Goal: Task Accomplishment & Management: Manage account settings

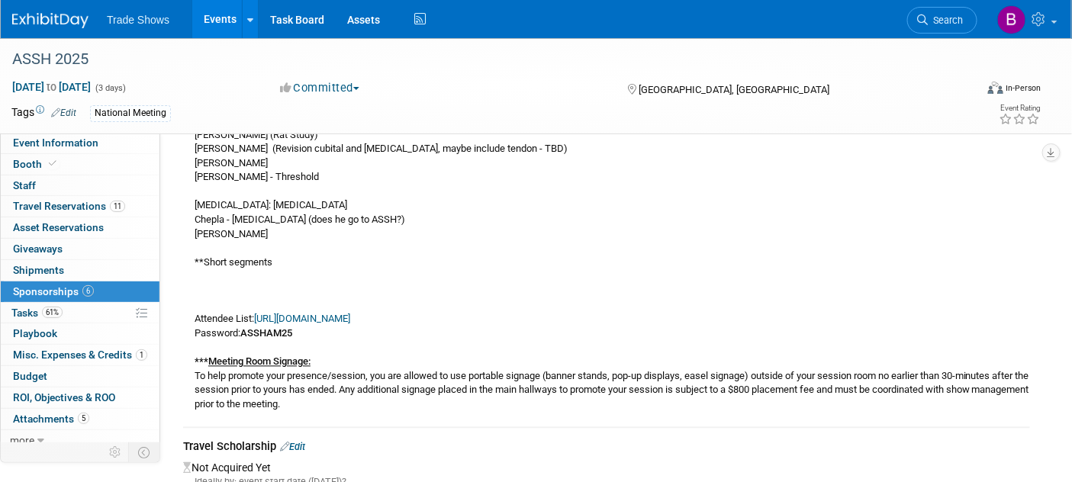
click at [50, 18] on img at bounding box center [50, 20] width 76 height 15
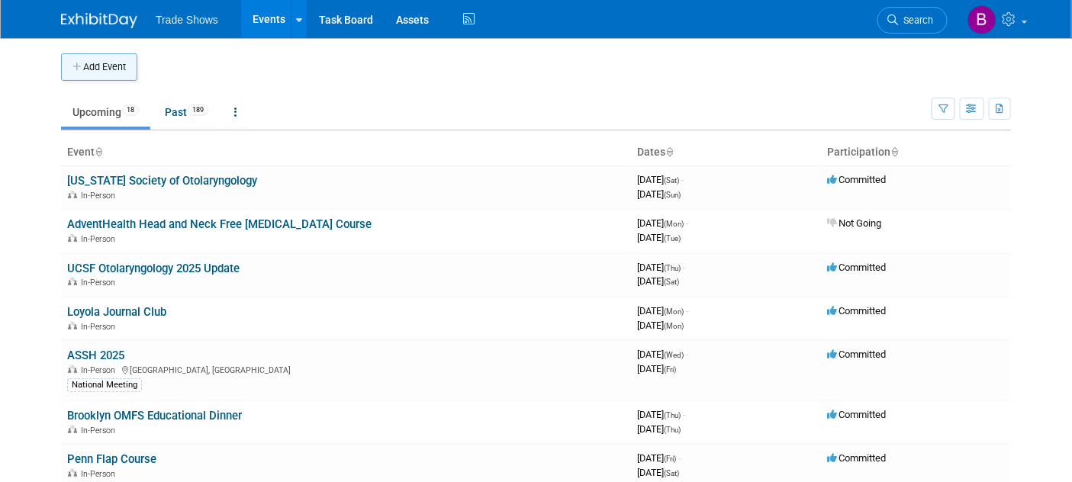
click at [89, 63] on button "Add Event" at bounding box center [99, 66] width 76 height 27
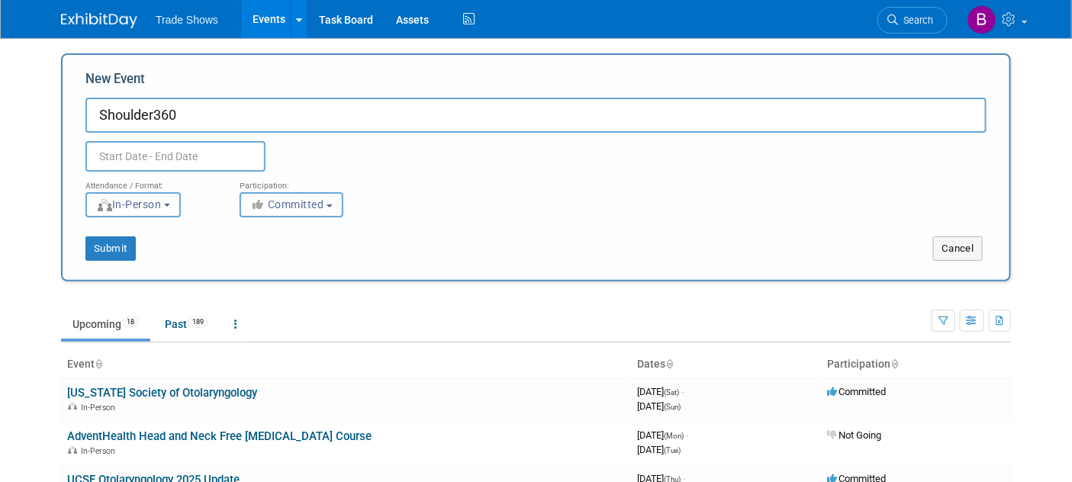
type input "Shoulder360"
click at [169, 162] on input "text" at bounding box center [175, 156] width 180 height 31
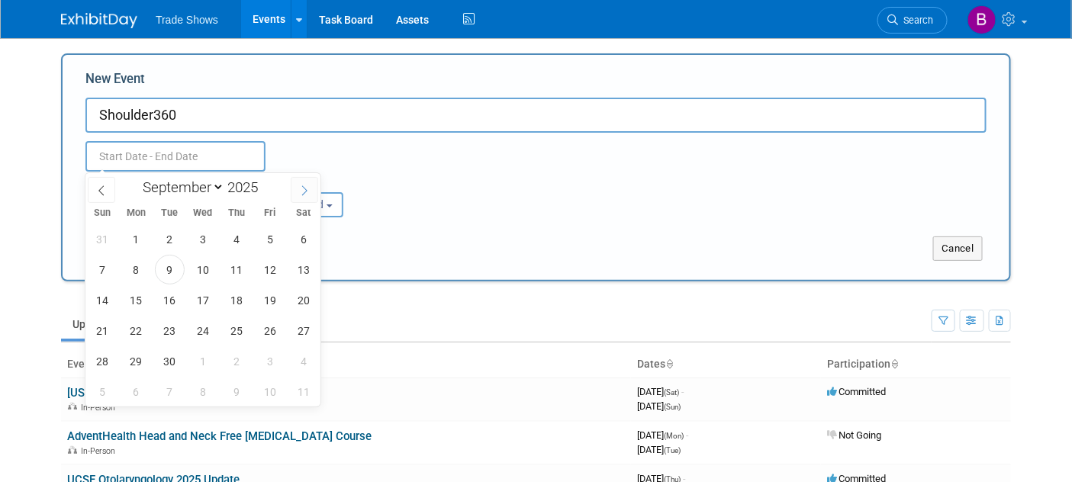
click at [301, 192] on icon at bounding box center [304, 190] width 11 height 11
click at [301, 190] on icon at bounding box center [304, 190] width 11 height 11
select select "11"
click at [301, 190] on icon at bounding box center [304, 190] width 11 height 11
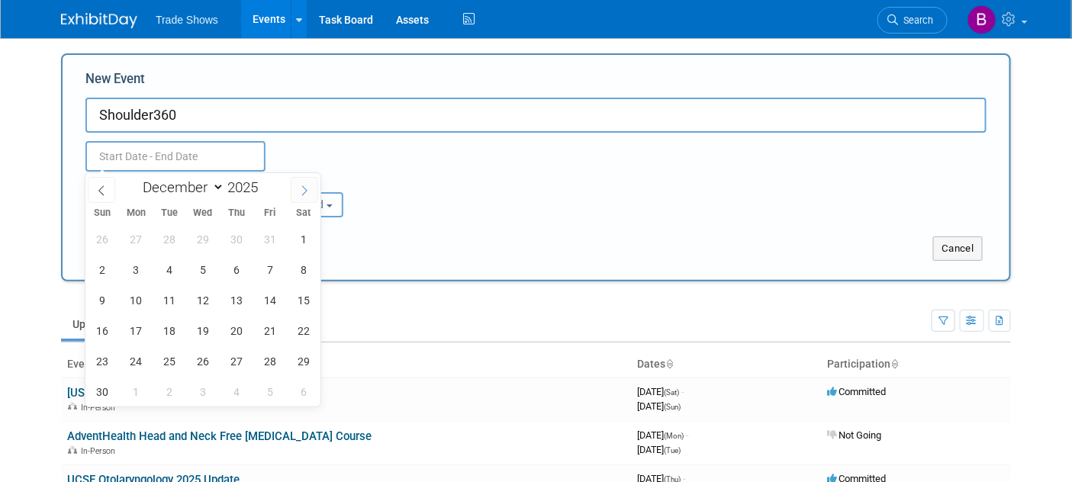
type input "2026"
click at [301, 190] on icon at bounding box center [304, 190] width 11 height 11
select select "3"
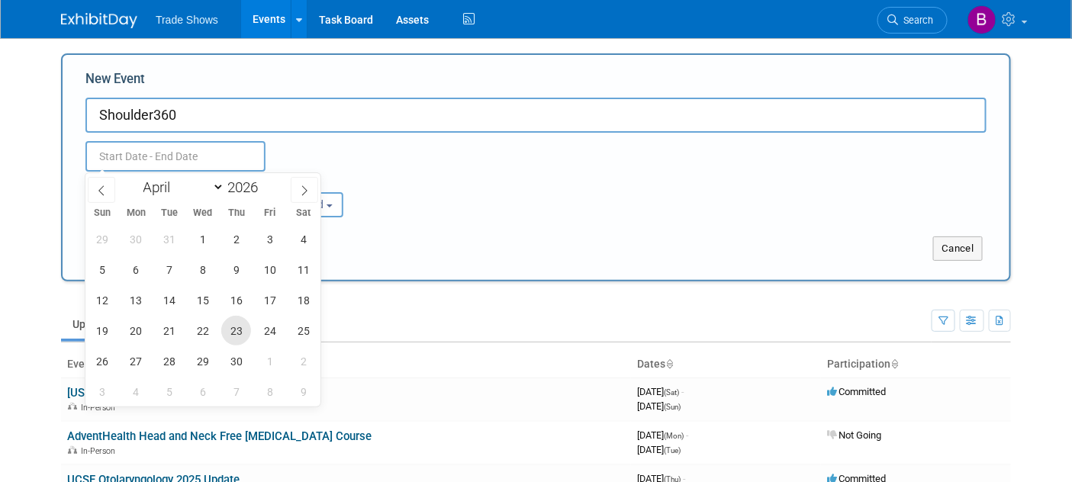
click at [235, 332] on span "23" at bounding box center [236, 331] width 30 height 30
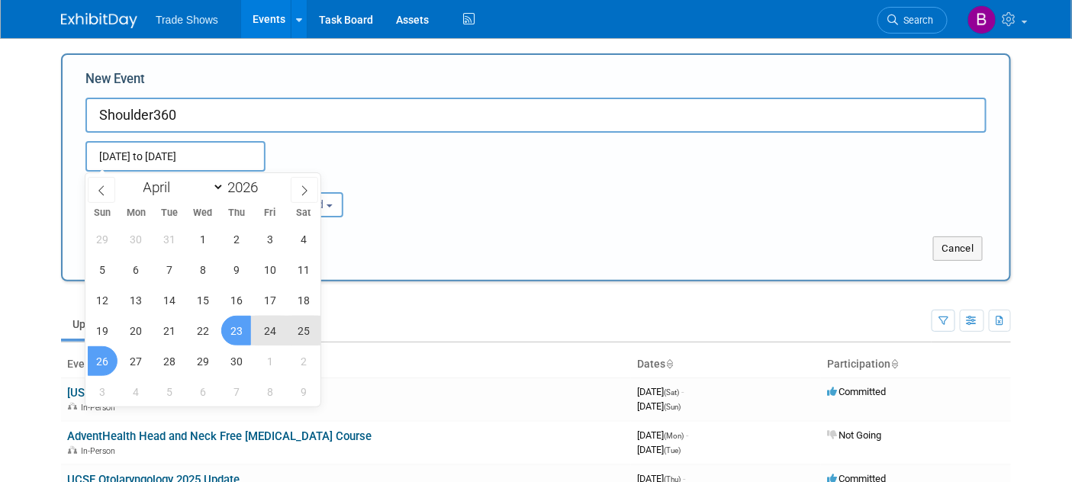
click at [92, 368] on span "26" at bounding box center [103, 361] width 30 height 30
click at [306, 337] on span "25" at bounding box center [303, 331] width 30 height 30
click at [240, 335] on span "23" at bounding box center [236, 331] width 30 height 30
type input "[DATE] to [DATE]"
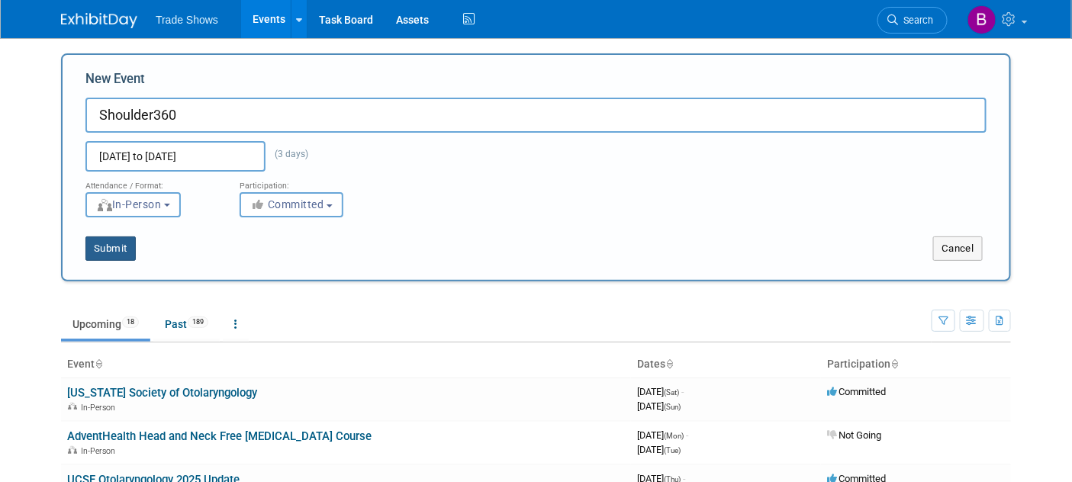
click at [105, 246] on button "Submit" at bounding box center [110, 249] width 50 height 24
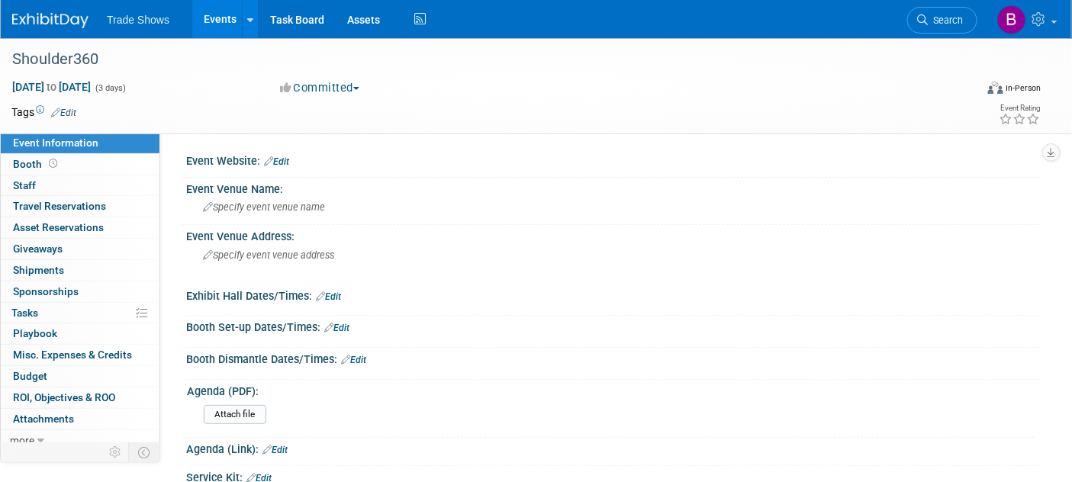
click at [283, 151] on div "Event Website: Edit" at bounding box center [614, 160] width 856 height 20
click at [285, 162] on link "Edit" at bounding box center [276, 161] width 25 height 11
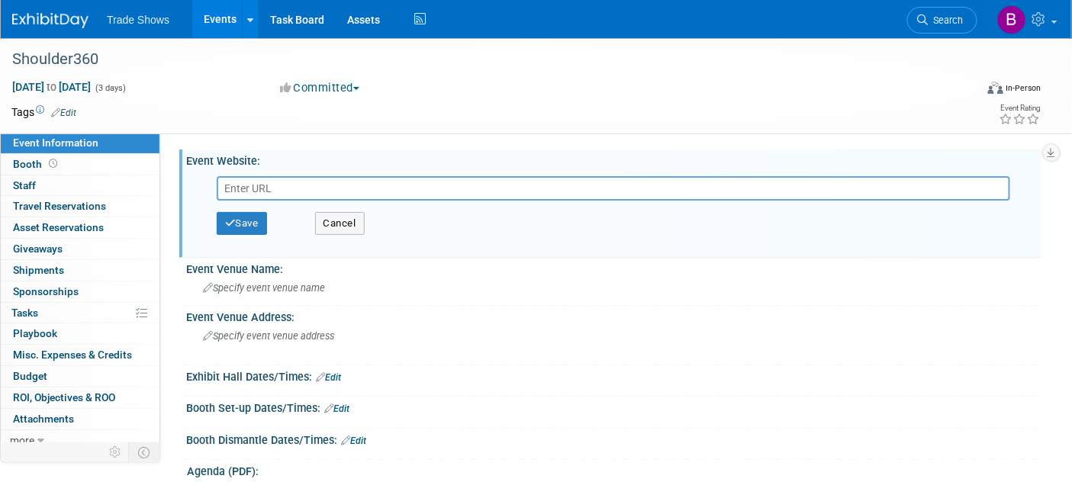
click at [285, 180] on input "text" at bounding box center [614, 188] width 794 height 24
type input "[URL][DOMAIN_NAME]"
click at [256, 216] on button "Save" at bounding box center [242, 223] width 50 height 23
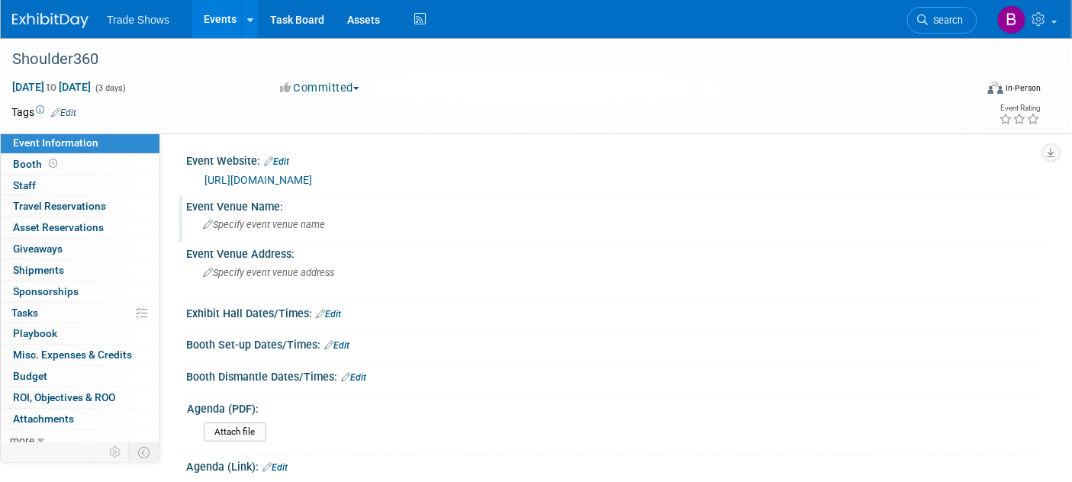
click at [299, 221] on span "Specify event venue name" at bounding box center [264, 224] width 122 height 11
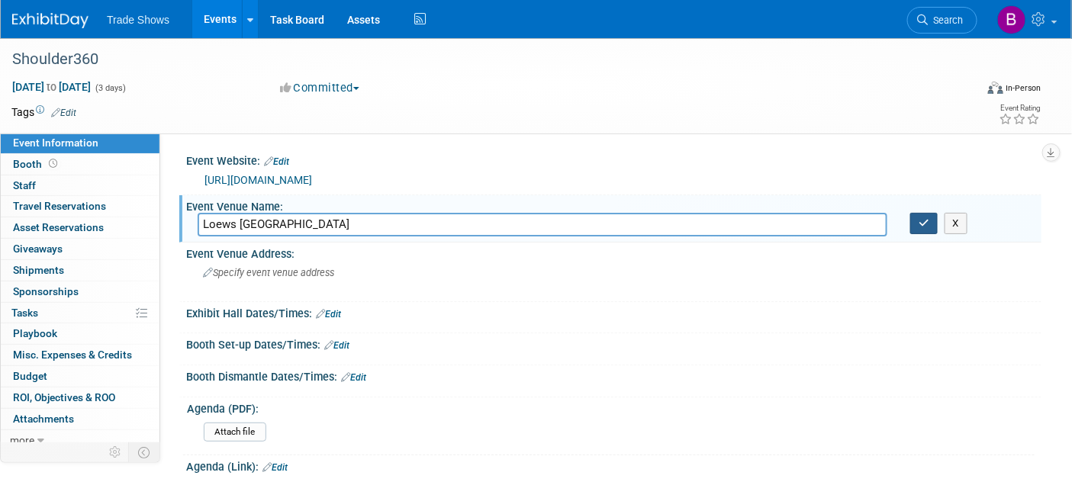
type input "Loews [GEOGRAPHIC_DATA]"
click at [927, 219] on icon "button" at bounding box center [924, 223] width 11 height 10
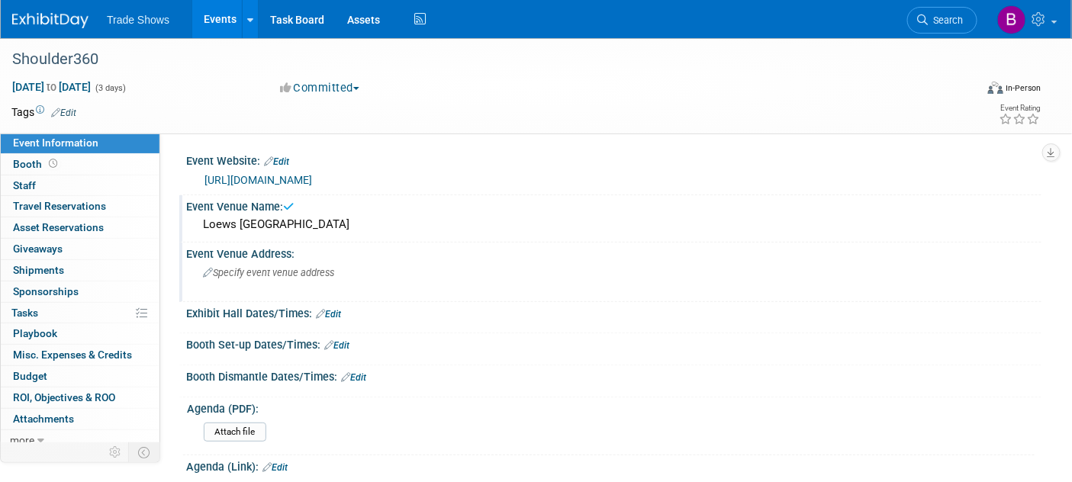
click at [240, 279] on div "Specify event venue address" at bounding box center [365, 278] width 334 height 35
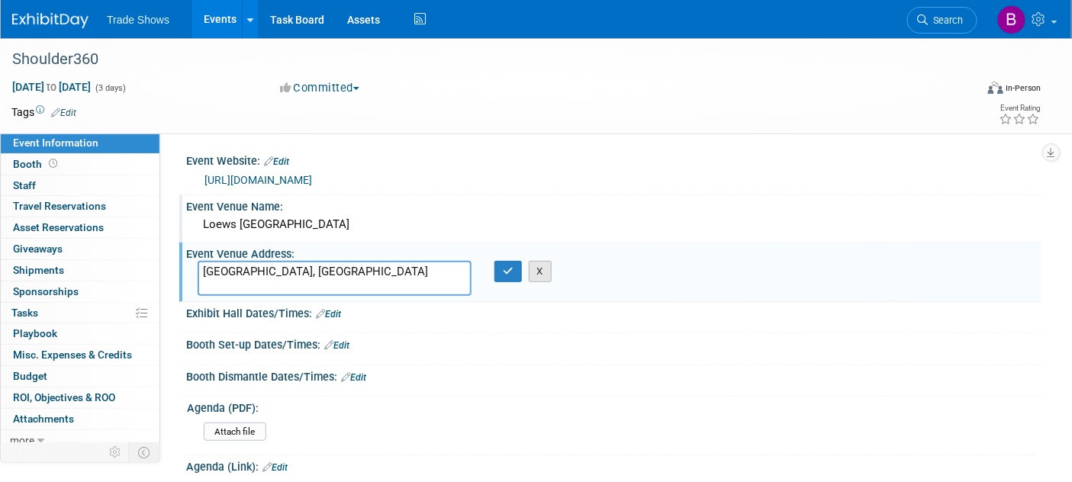
type textarea "Miami, FL"
drag, startPoint x: 529, startPoint y: 269, endPoint x: 520, endPoint y: 268, distance: 8.5
click at [527, 269] on div "X" at bounding box center [513, 271] width 37 height 21
click at [520, 268] on button "button" at bounding box center [508, 271] width 27 height 21
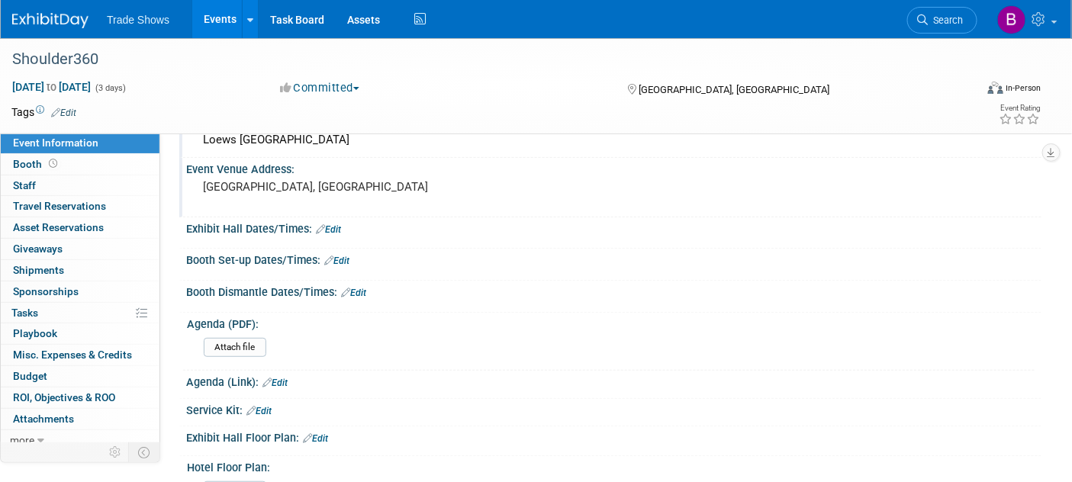
scroll to position [339, 0]
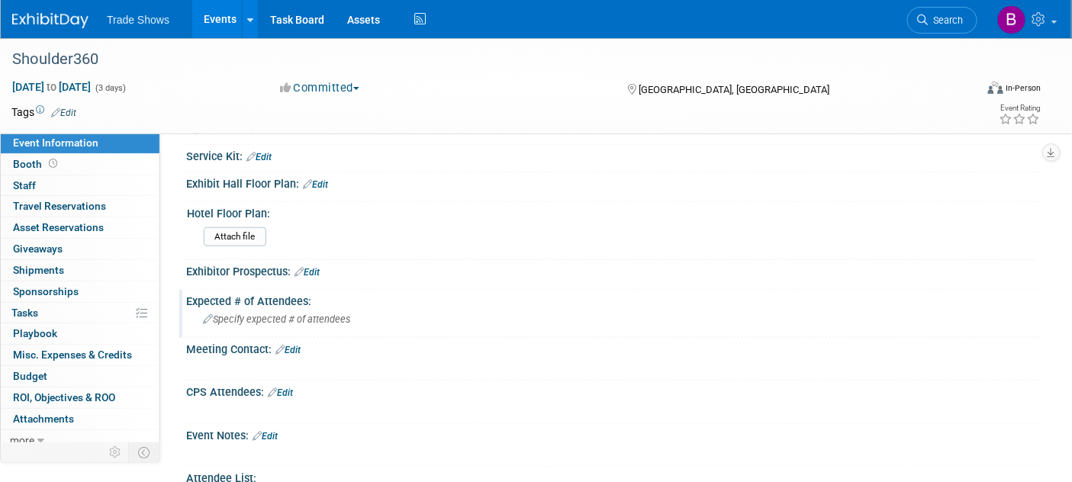
click at [308, 314] on span "Specify expected # of attendees" at bounding box center [276, 319] width 147 height 11
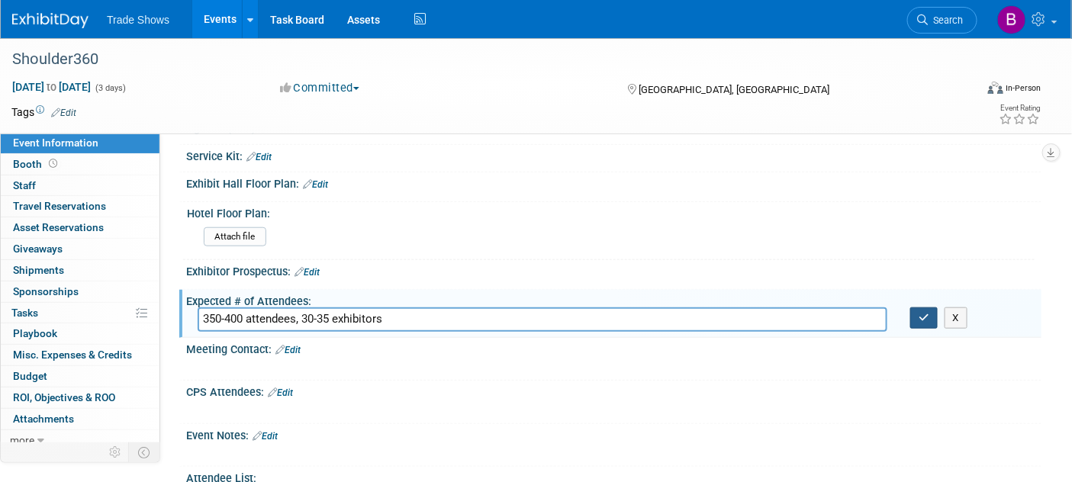
type input "350-400 attendees, 30-35 exhibitors"
click at [928, 317] on icon "button" at bounding box center [924, 318] width 11 height 10
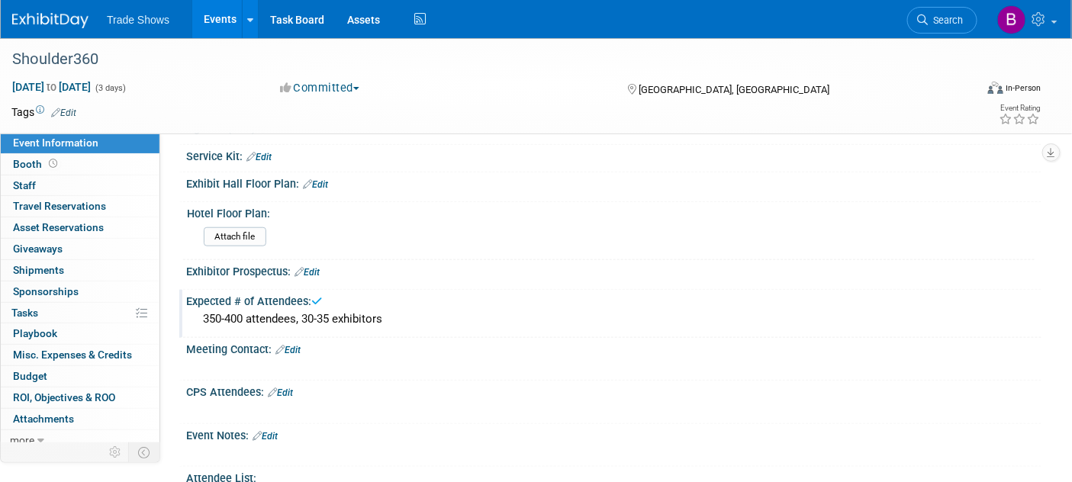
click at [287, 388] on link "Edit" at bounding box center [280, 393] width 25 height 11
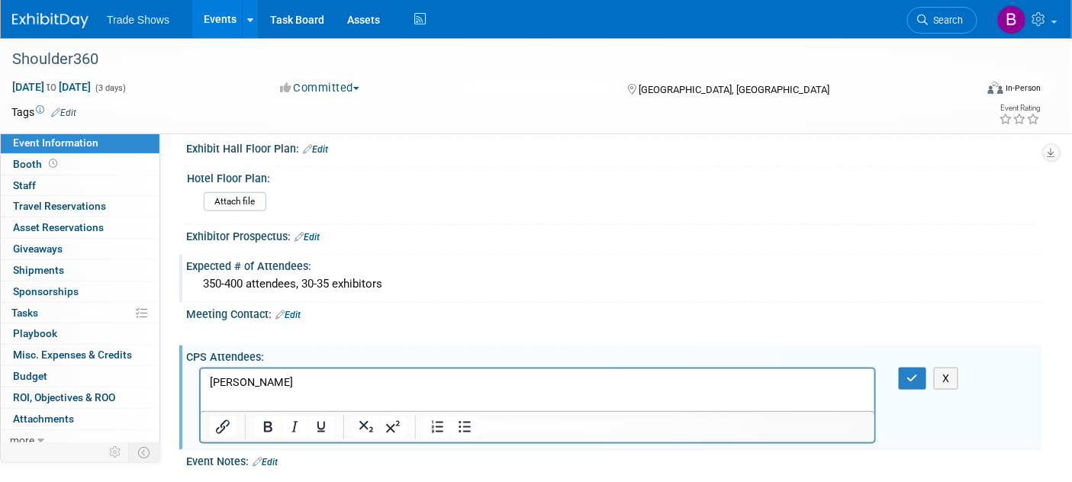
scroll to position [424, 0]
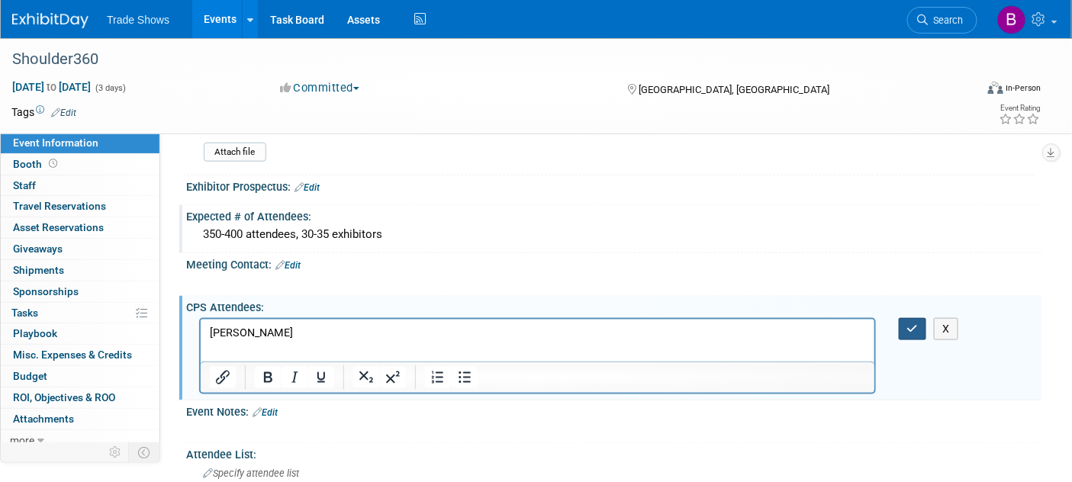
click at [912, 324] on icon "button" at bounding box center [912, 329] width 11 height 11
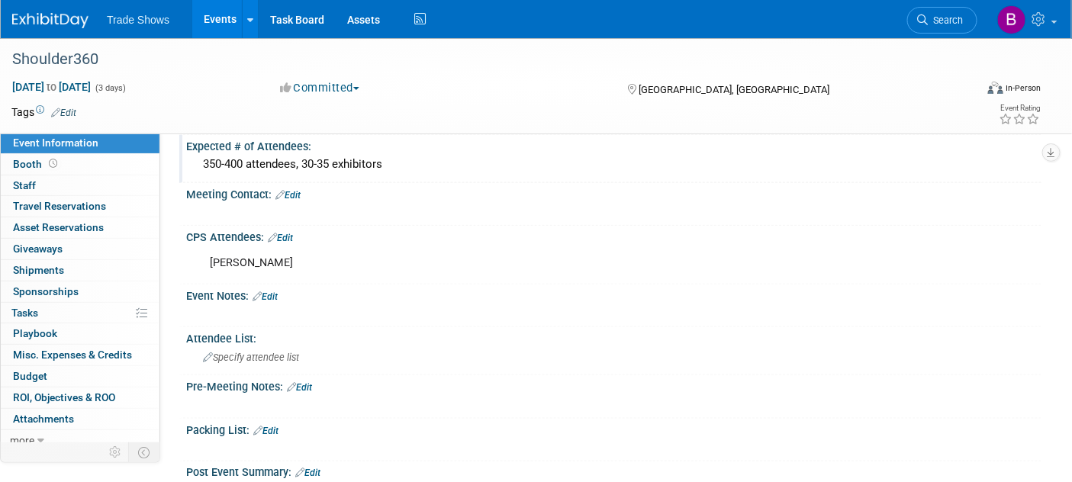
scroll to position [508, 0]
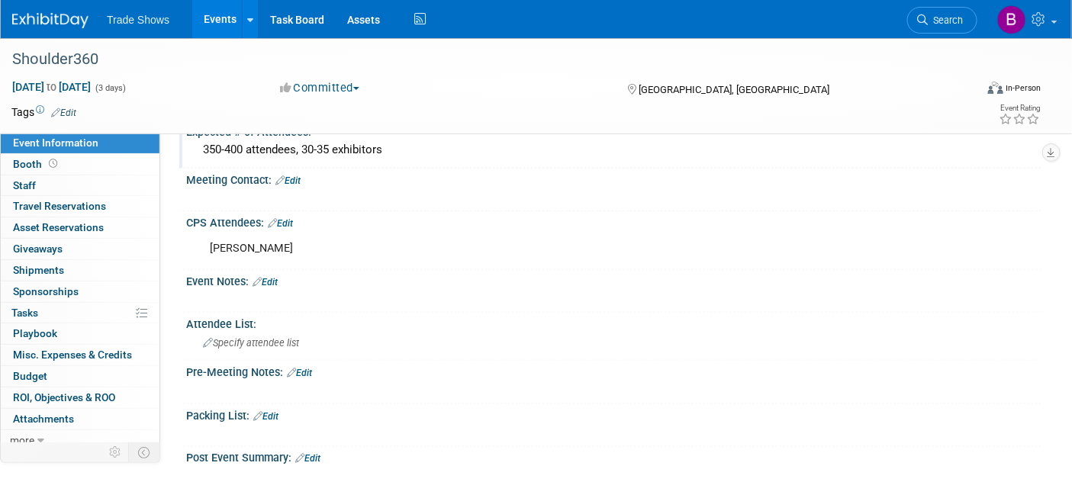
click at [292, 176] on link "Edit" at bounding box center [288, 181] width 25 height 11
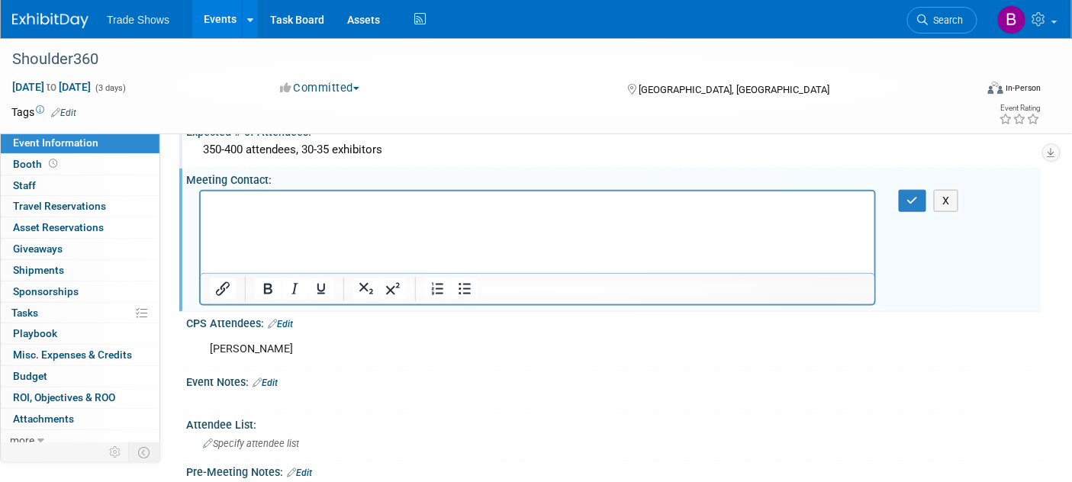
scroll to position [1, 0]
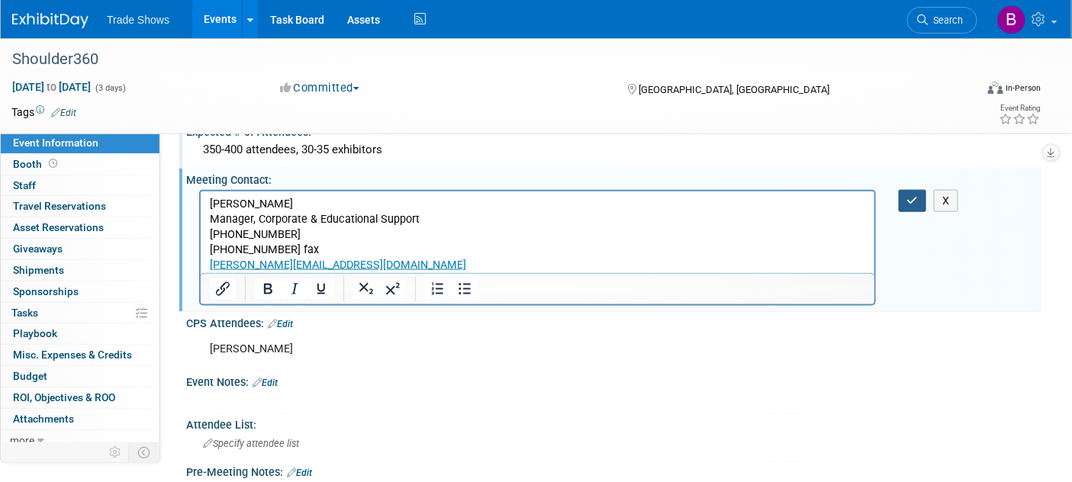
click at [910, 197] on icon "button" at bounding box center [912, 200] width 11 height 11
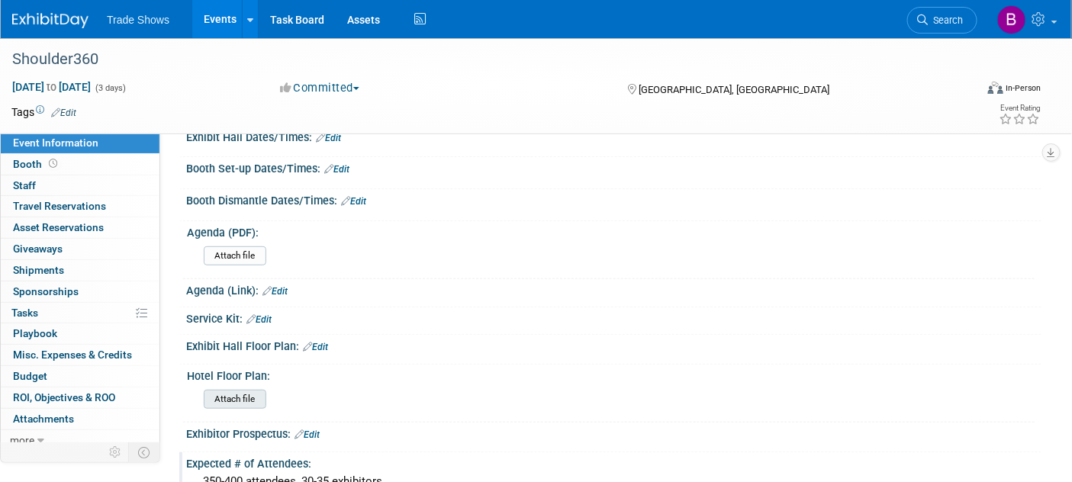
scroll to position [85, 0]
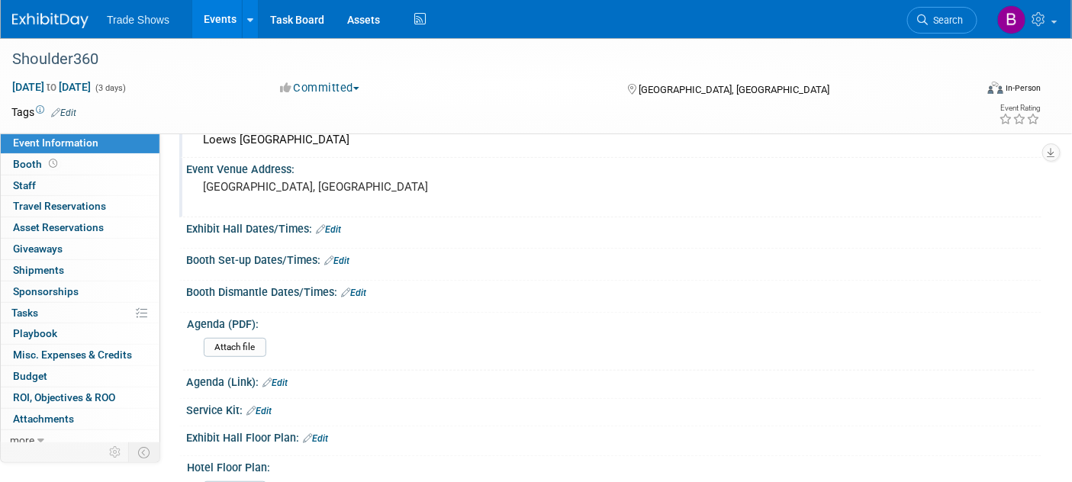
click at [318, 428] on div "Exhibit Hall Floor Plan: Edit" at bounding box center [614, 437] width 856 height 20
click at [321, 433] on link "Edit" at bounding box center [315, 438] width 25 height 11
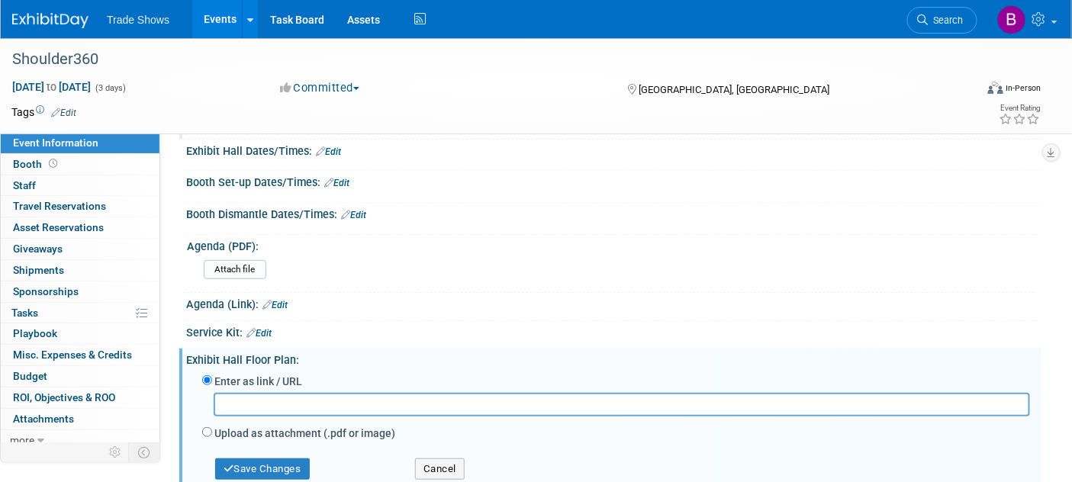
scroll to position [179, 0]
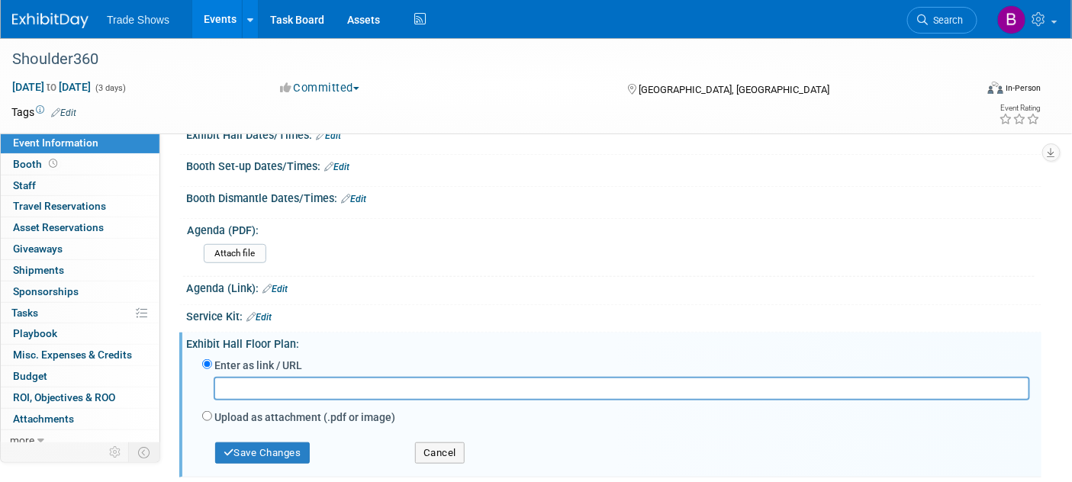
click at [265, 413] on label "Upload as attachment (.pdf or image)" at bounding box center [304, 417] width 181 height 15
click at [212, 413] on input "Upload as attachment (.pdf or image)" at bounding box center [207, 416] width 10 height 10
radio input "true"
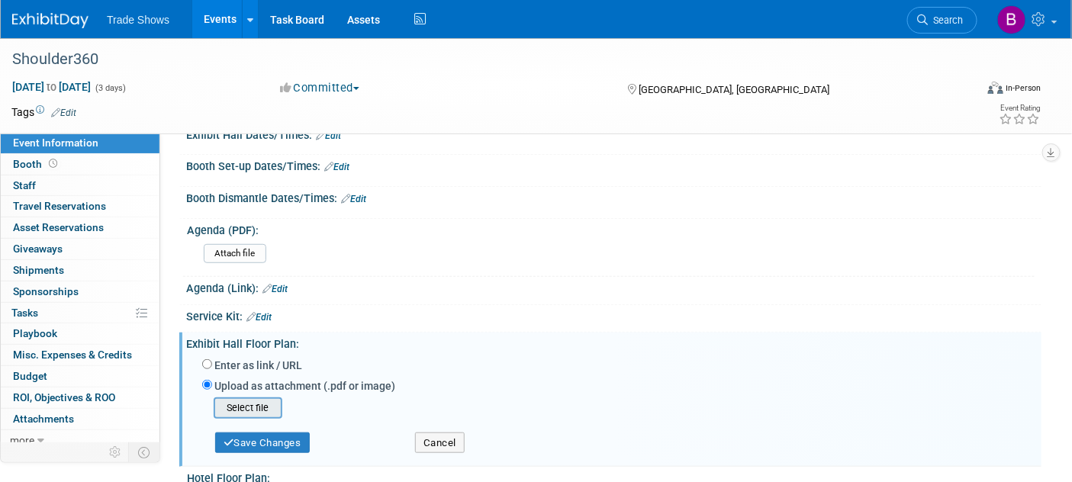
click at [262, 404] on input "file" at bounding box center [190, 408] width 182 height 18
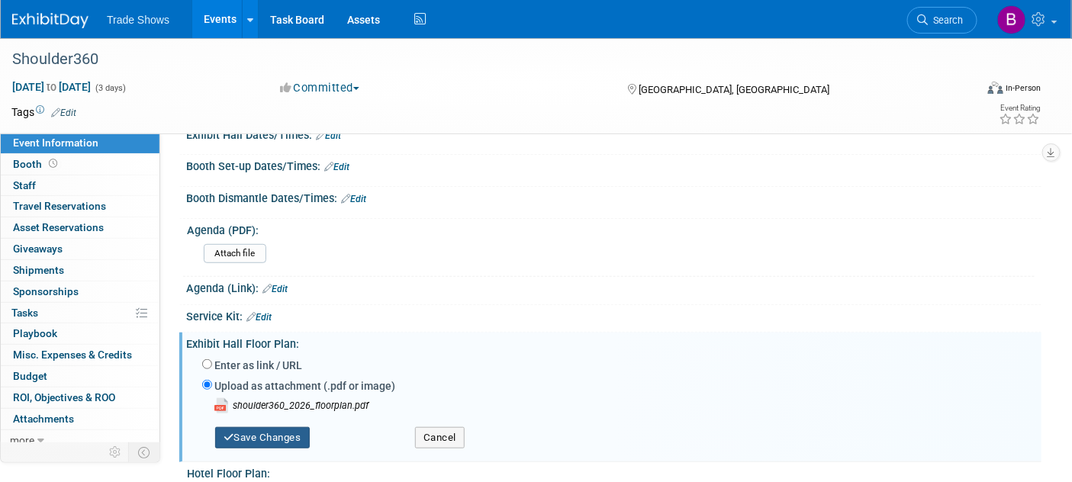
click at [303, 430] on button "Save Changes" at bounding box center [262, 437] width 95 height 21
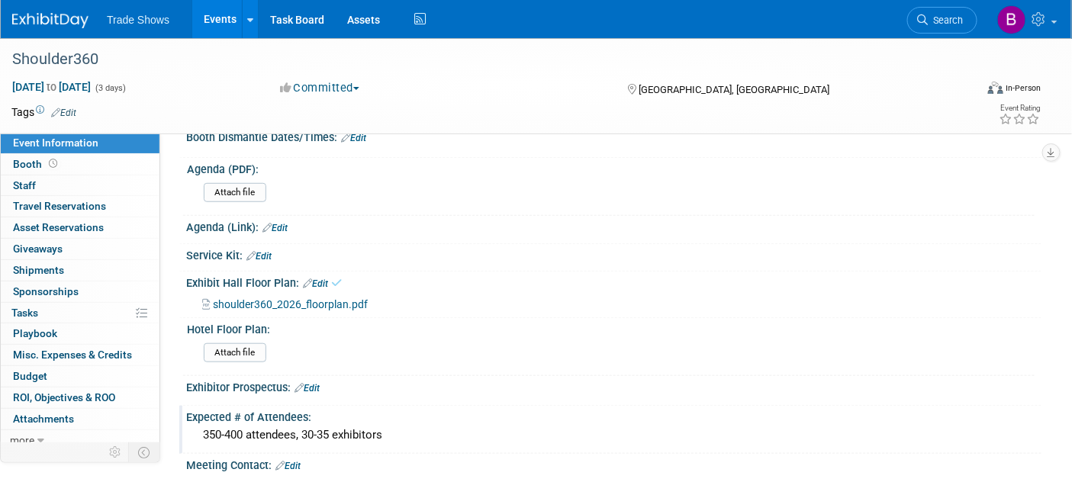
scroll to position [0, 0]
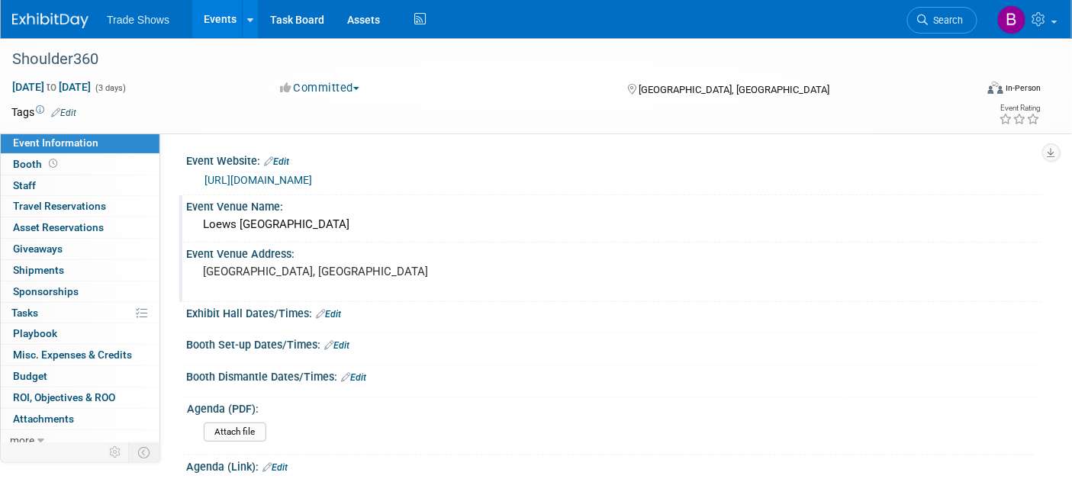
click at [342, 341] on link "Edit" at bounding box center [336, 345] width 25 height 11
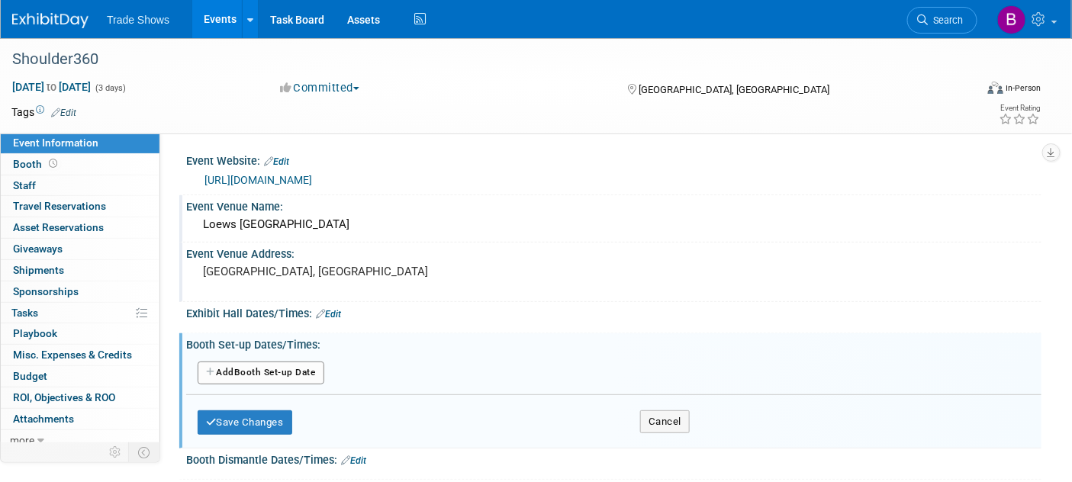
click at [270, 372] on button "Add Another Booth Set-up Date" at bounding box center [261, 373] width 127 height 23
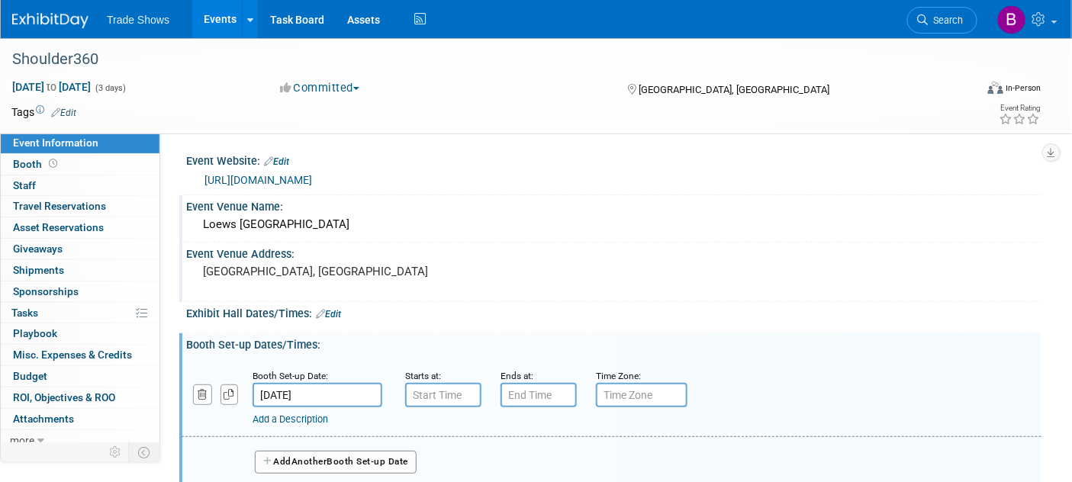
scroll to position [85, 0]
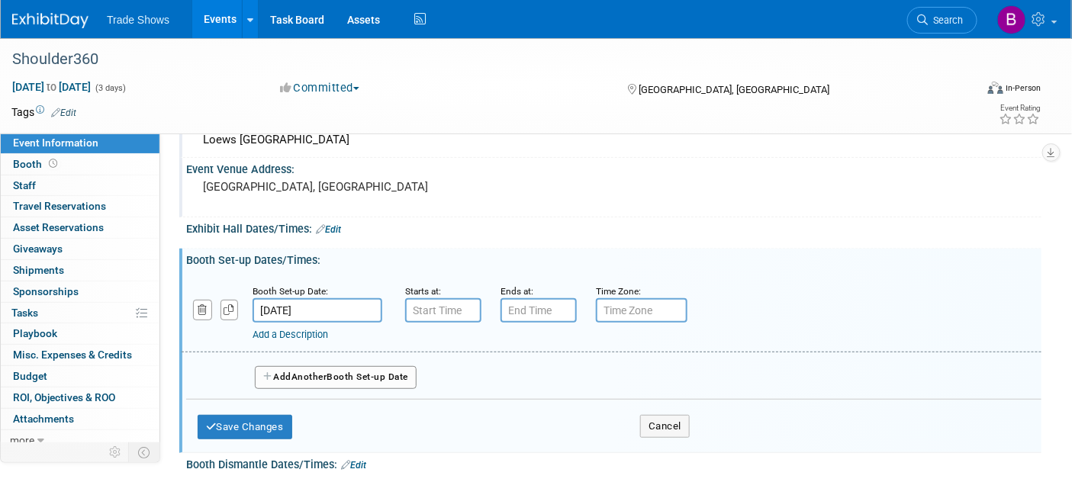
click at [341, 309] on input "[DATE]" at bounding box center [318, 310] width 130 height 24
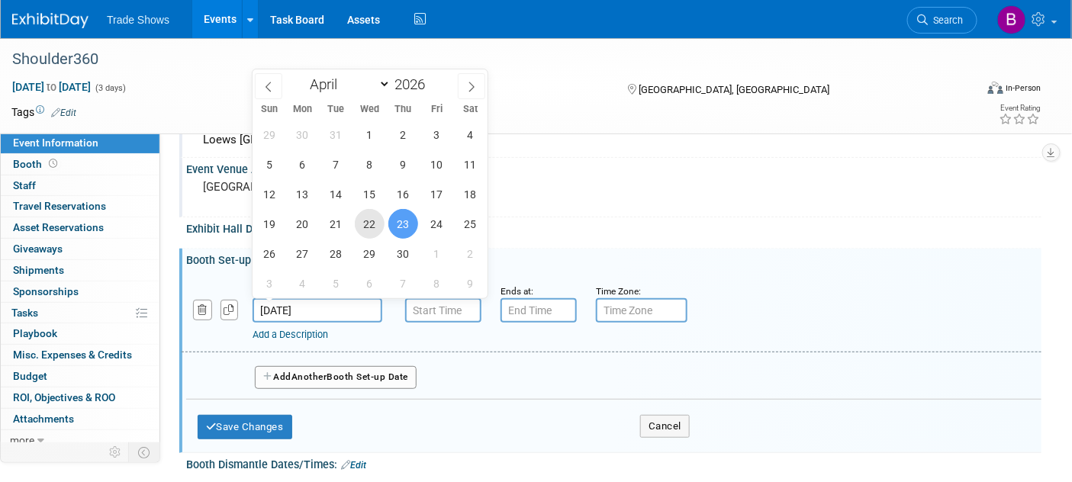
click at [375, 224] on span "22" at bounding box center [370, 224] width 30 height 30
type input "Apr 22, 2026"
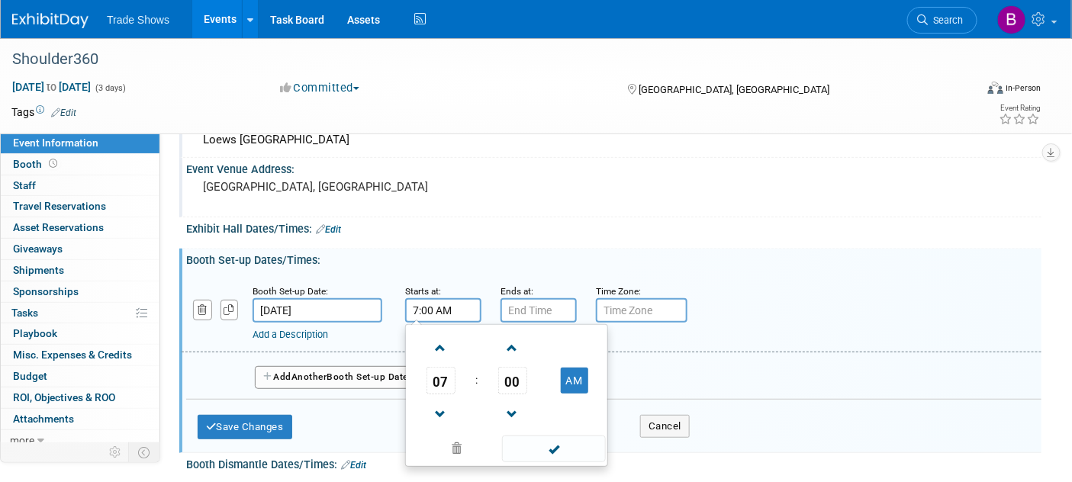
click at [419, 301] on input "7:00 AM" at bounding box center [443, 310] width 76 height 24
click at [448, 386] on span "07" at bounding box center [441, 380] width 29 height 27
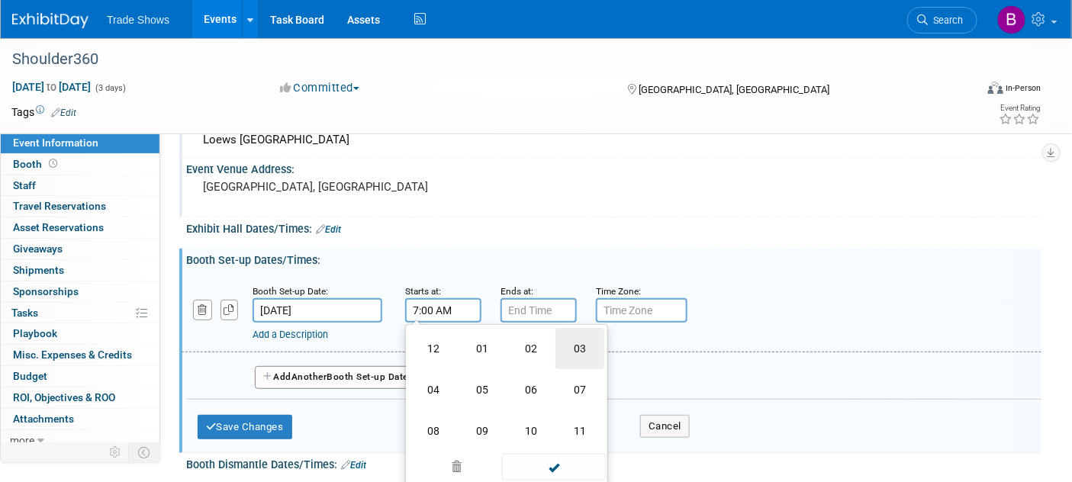
click at [569, 353] on td "03" at bounding box center [580, 348] width 49 height 41
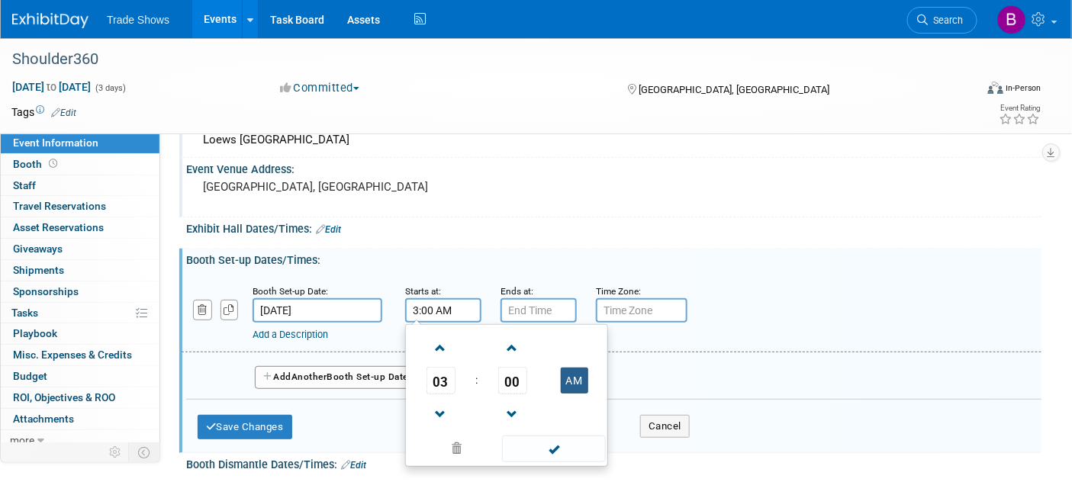
click at [574, 386] on button "AM" at bounding box center [574, 381] width 27 height 26
type input "3:00 PM"
click at [556, 436] on span at bounding box center [553, 449] width 103 height 27
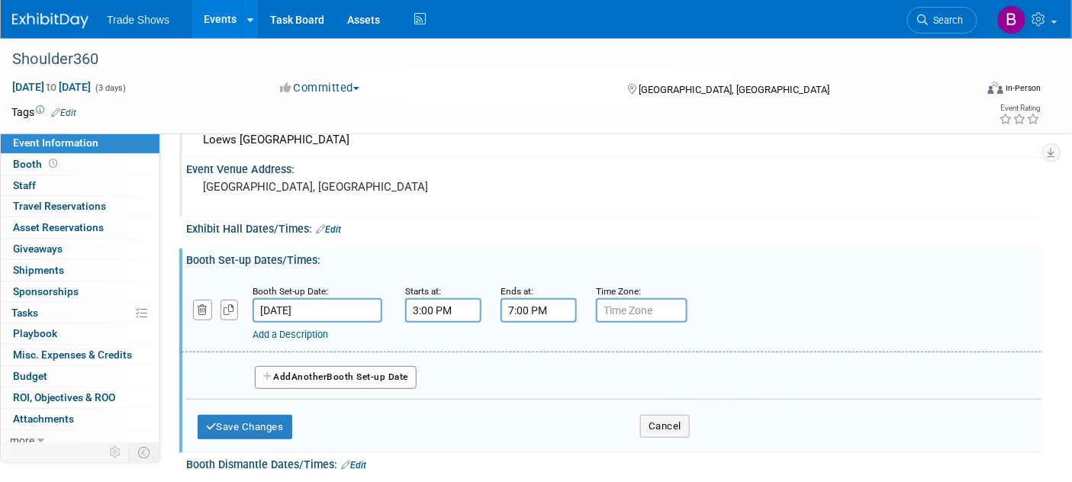
click at [553, 321] on input "7:00 PM" at bounding box center [539, 310] width 76 height 24
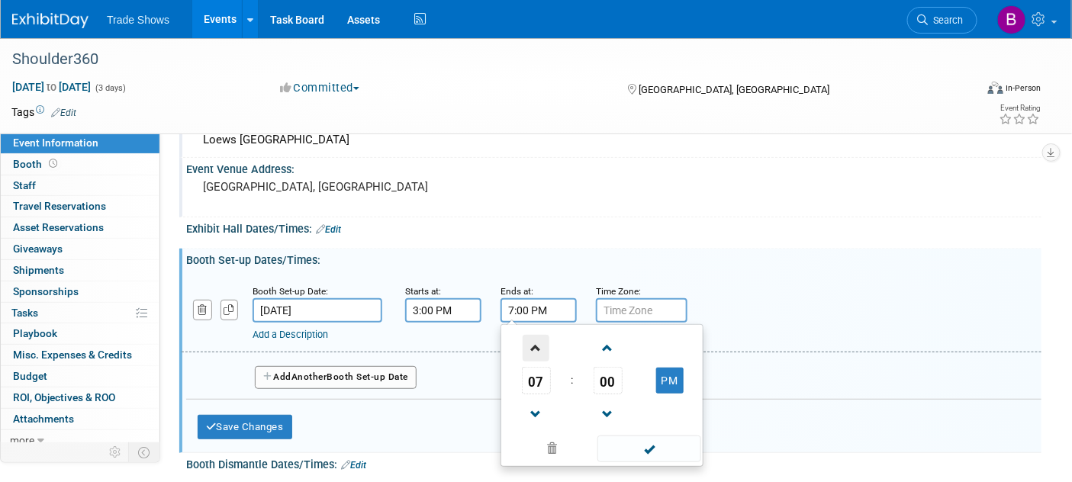
click at [540, 349] on span at bounding box center [536, 348] width 27 height 27
type input "8:00 PM"
click at [627, 436] on span at bounding box center [649, 449] width 103 height 27
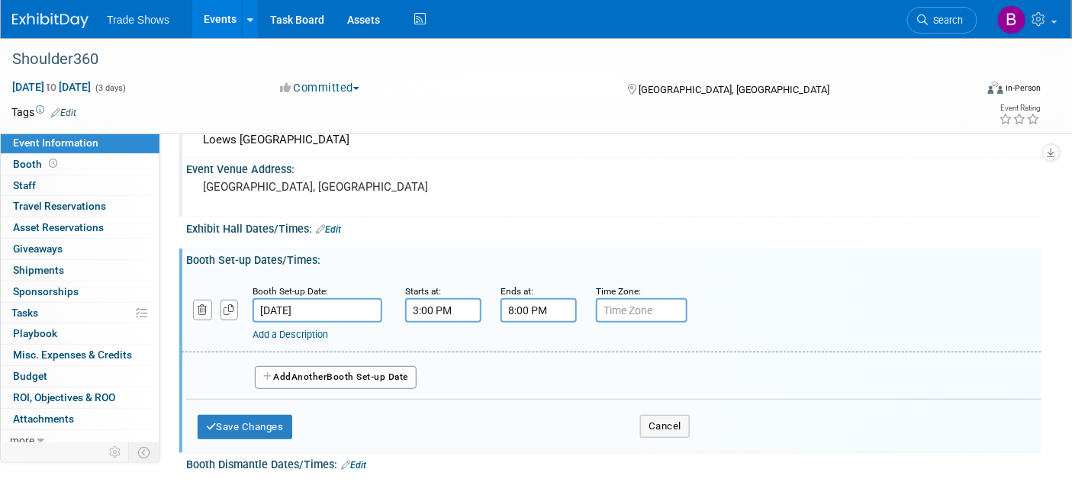
click at [304, 373] on span "Another" at bounding box center [310, 377] width 36 height 11
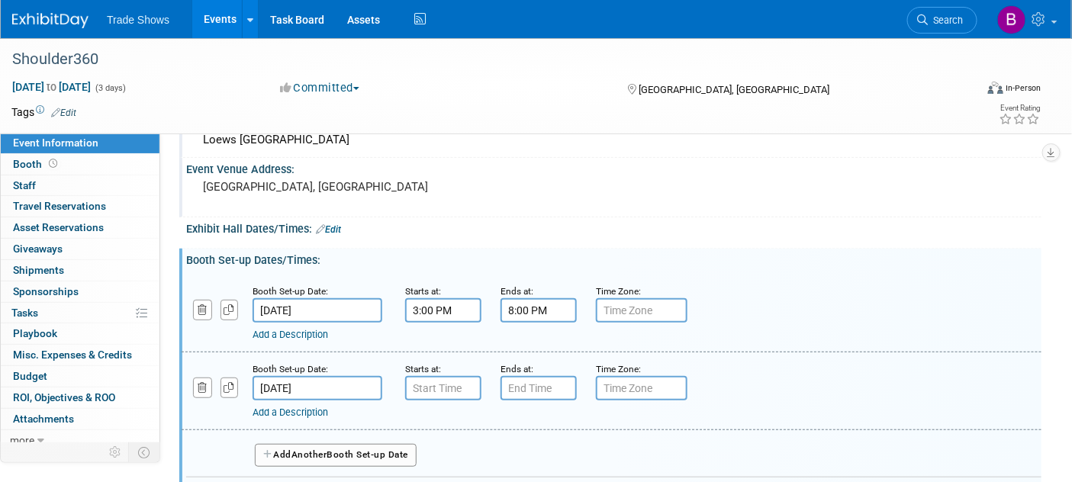
type input "7:00 AM"
click at [433, 382] on input "7:00 AM" at bounding box center [443, 388] width 76 height 24
click at [559, 393] on input "7:00 PM" at bounding box center [539, 388] width 76 height 24
click at [546, 459] on span "07" at bounding box center [536, 458] width 29 height 27
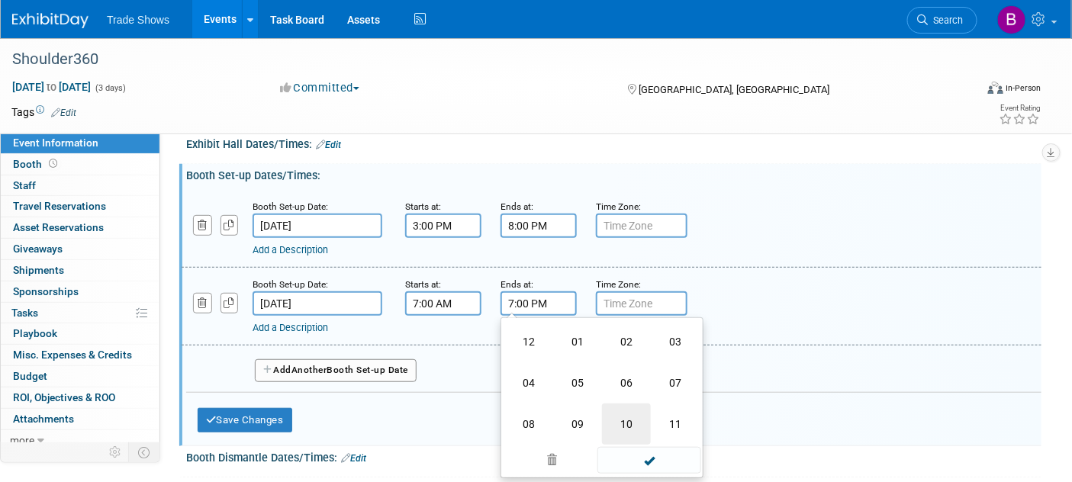
click at [625, 421] on td "10" at bounding box center [626, 424] width 49 height 41
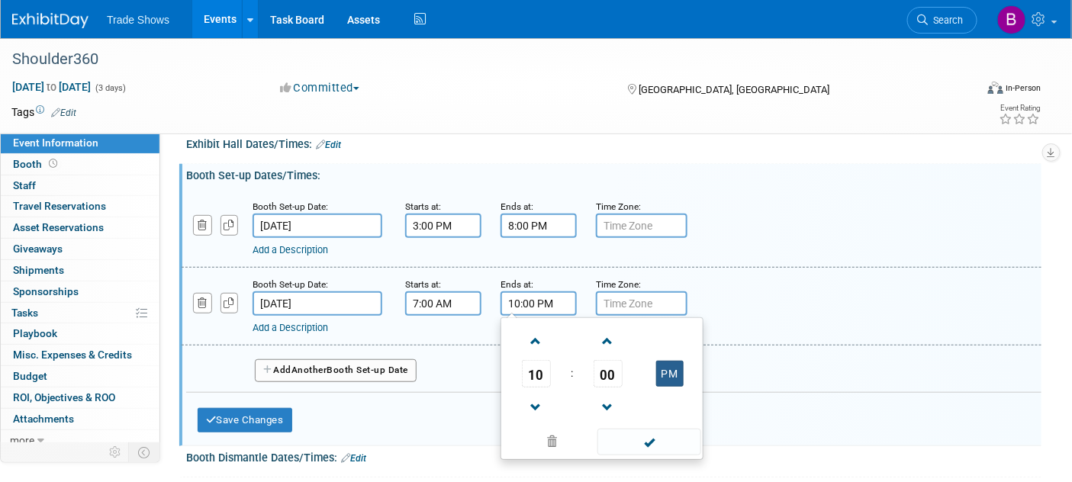
click at [677, 371] on button "PM" at bounding box center [669, 374] width 27 height 26
type input "10:00 AM"
click at [665, 441] on span at bounding box center [649, 442] width 103 height 27
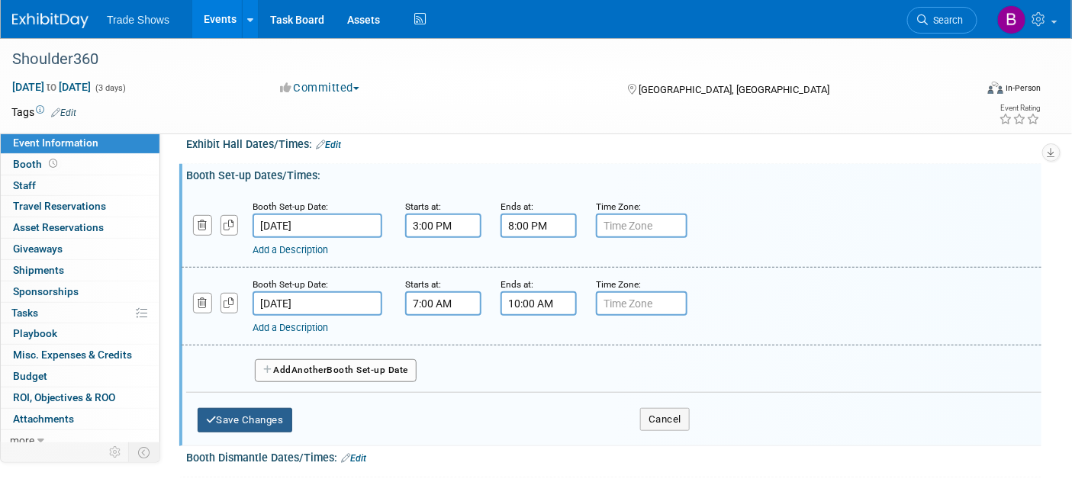
click at [229, 412] on button "Save Changes" at bounding box center [245, 420] width 95 height 24
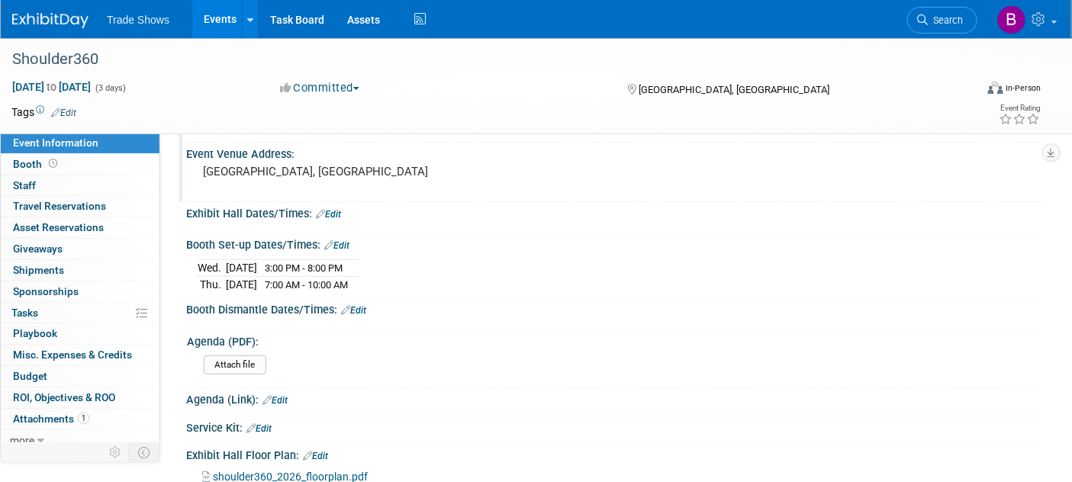
scroll to position [0, 0]
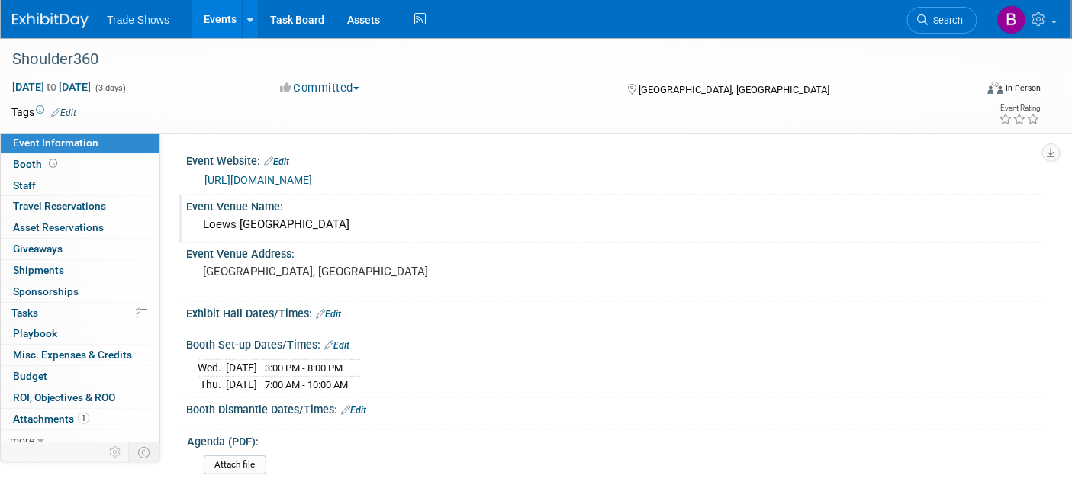
click at [334, 312] on link "Edit" at bounding box center [328, 314] width 25 height 11
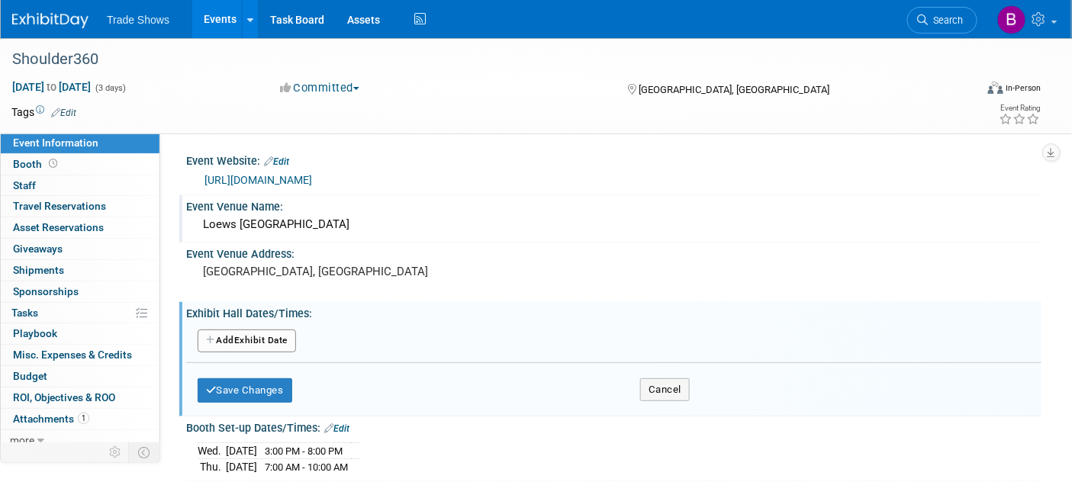
click at [253, 332] on button "Add Another Exhibit Date" at bounding box center [247, 341] width 98 height 23
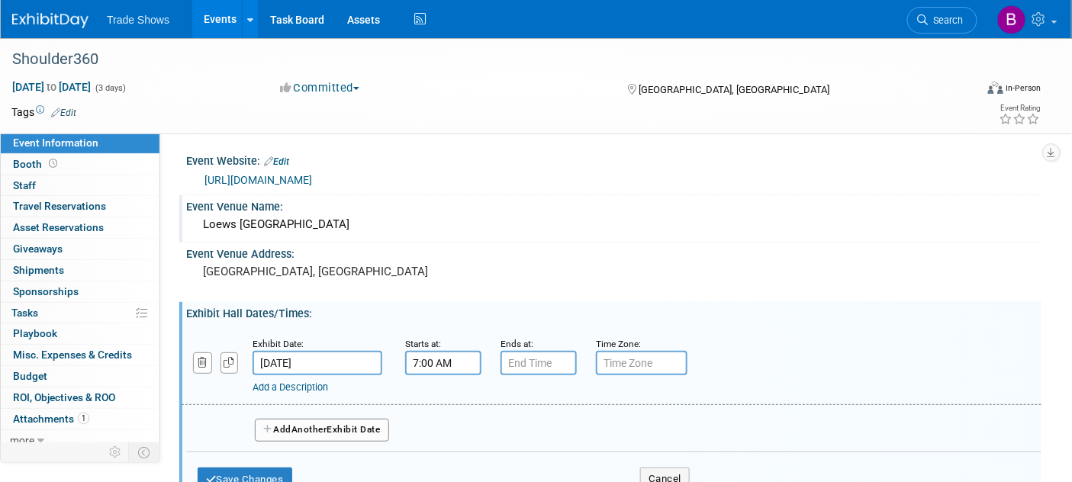
click at [427, 362] on input "7:00 AM" at bounding box center [443, 363] width 76 height 24
click at [443, 443] on span "07" at bounding box center [441, 433] width 29 height 27
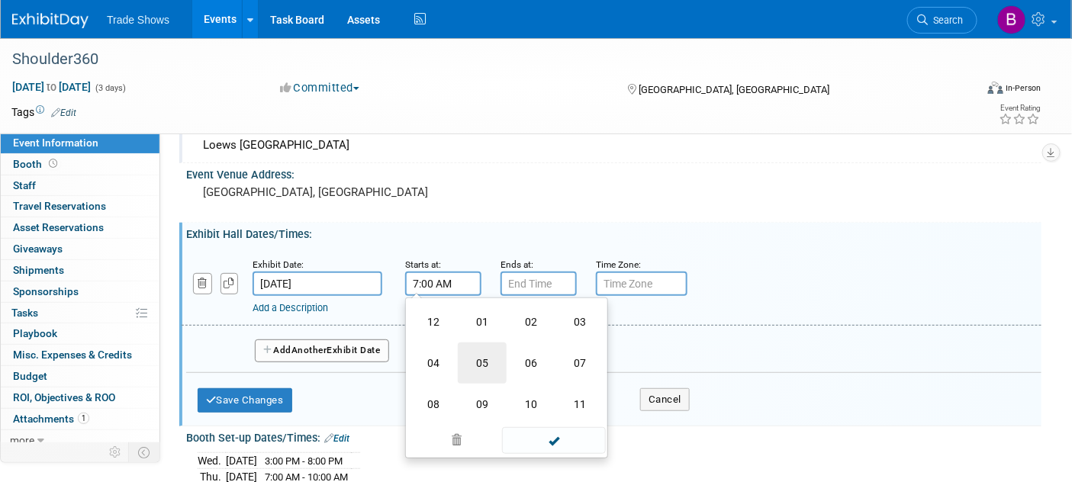
scroll to position [85, 0]
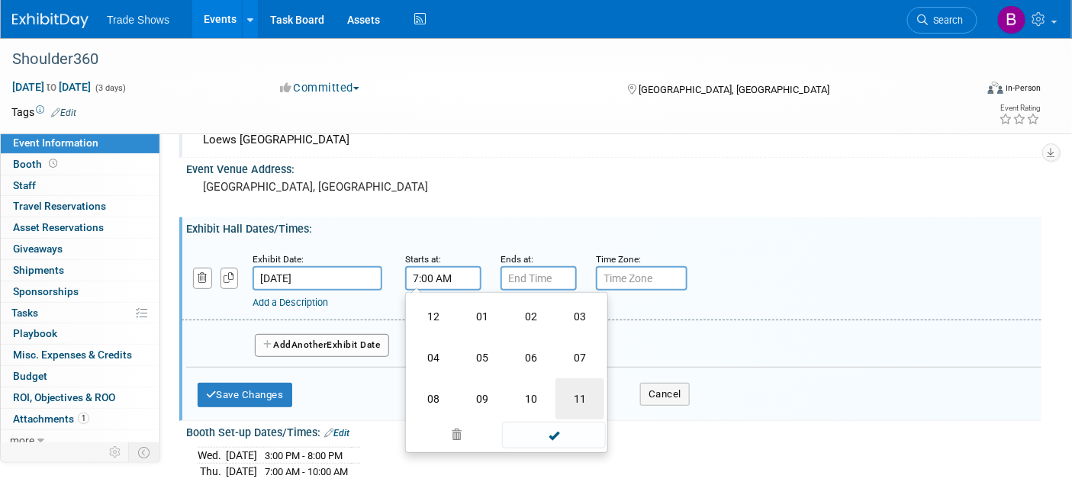
click at [574, 402] on td "11" at bounding box center [580, 399] width 49 height 41
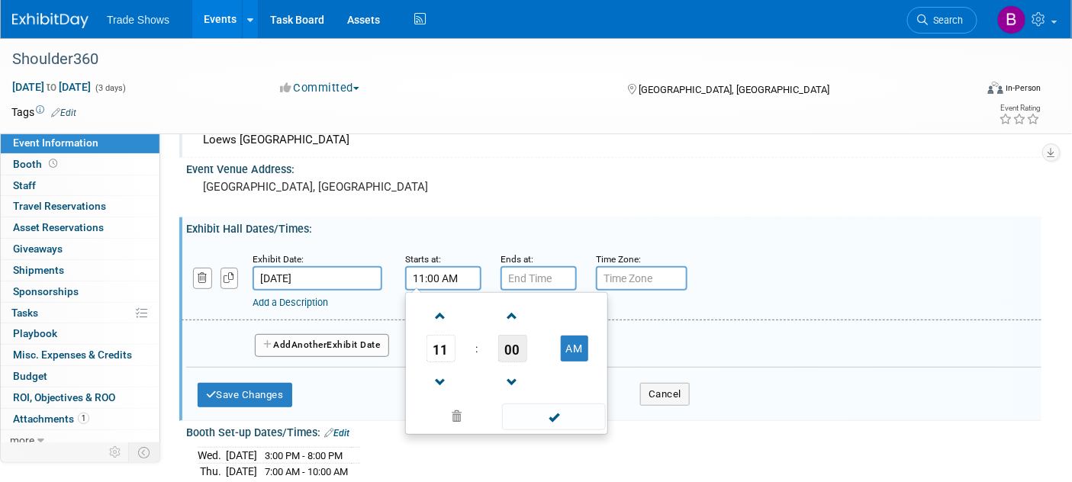
click at [517, 346] on span "00" at bounding box center [512, 348] width 29 height 27
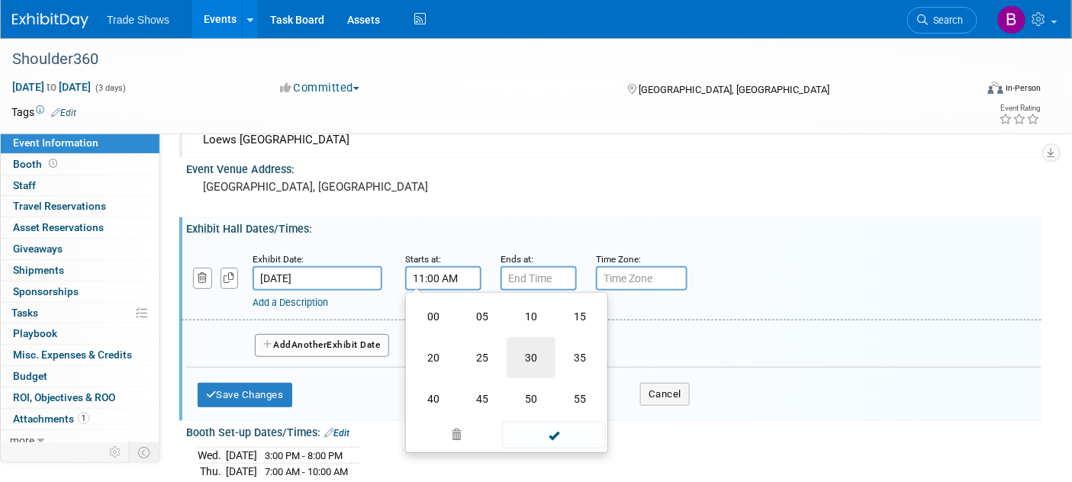
click at [537, 356] on td "30" at bounding box center [531, 357] width 49 height 41
type input "11:30 AM"
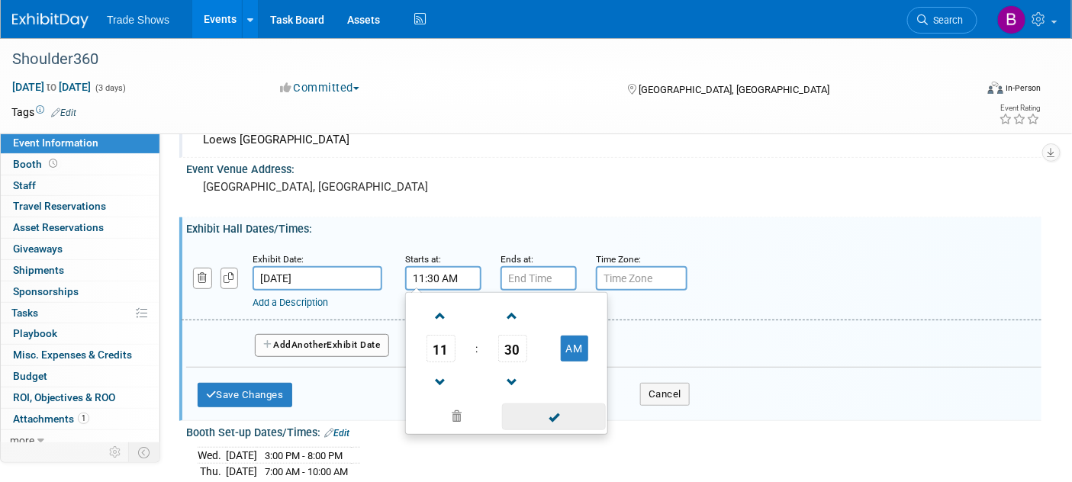
click at [574, 418] on span at bounding box center [553, 417] width 103 height 27
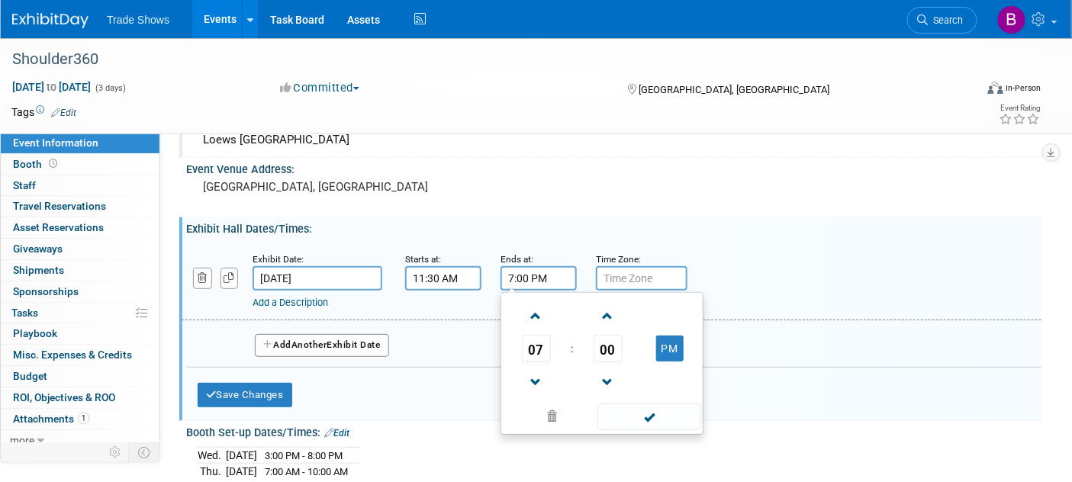
click at [521, 288] on input "7:00 PM" at bounding box center [539, 278] width 76 height 24
click at [542, 345] on span "07" at bounding box center [536, 348] width 29 height 27
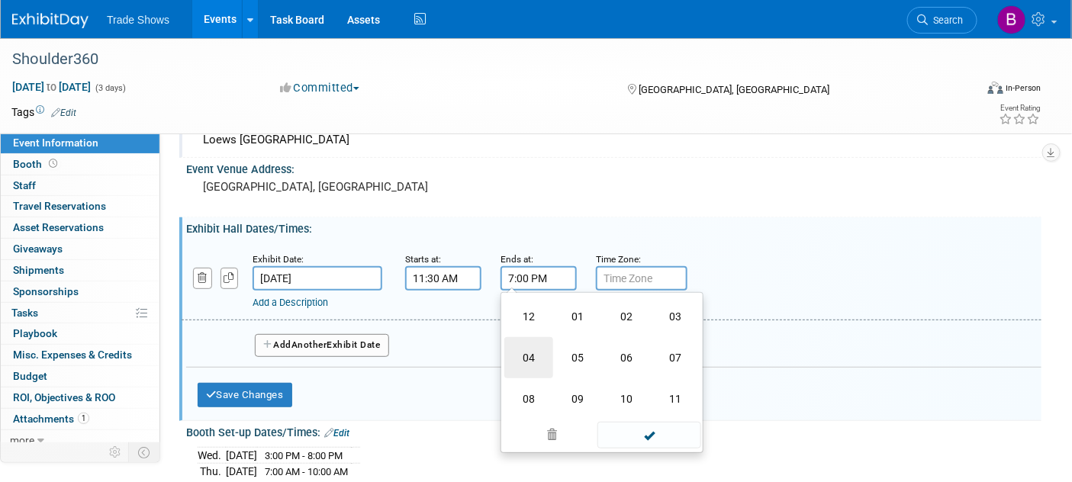
click at [544, 353] on td "04" at bounding box center [528, 357] width 49 height 41
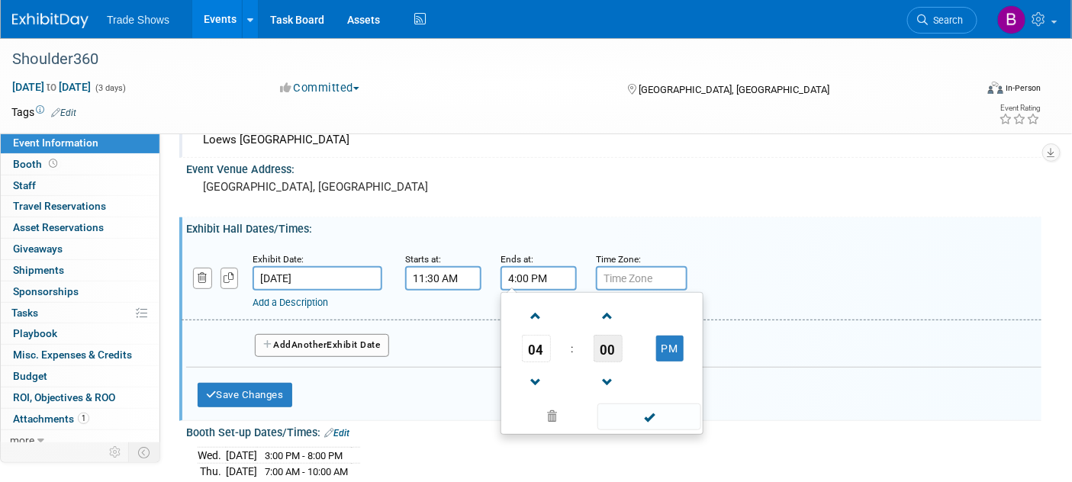
click at [610, 347] on span "00" at bounding box center [608, 348] width 29 height 27
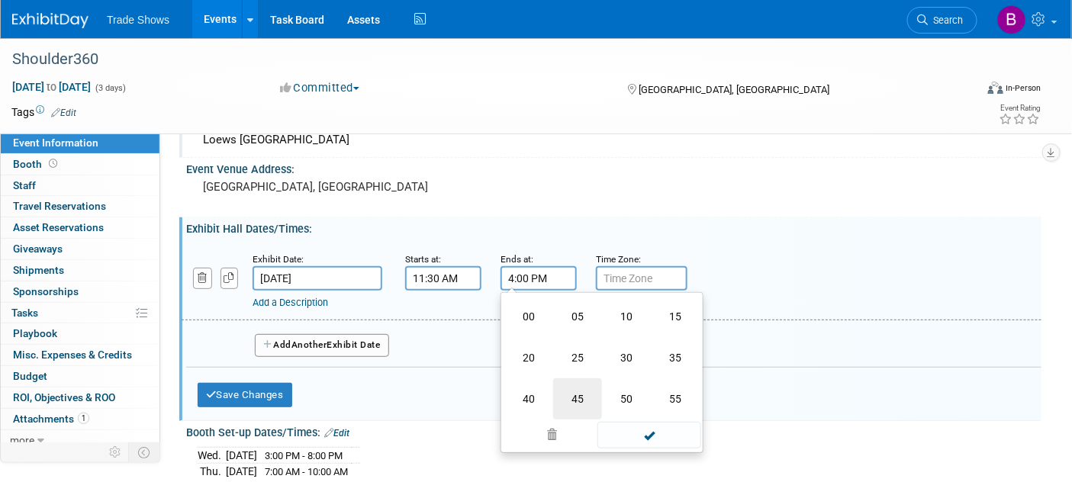
click at [581, 398] on td "45" at bounding box center [577, 399] width 49 height 41
type input "4:45 PM"
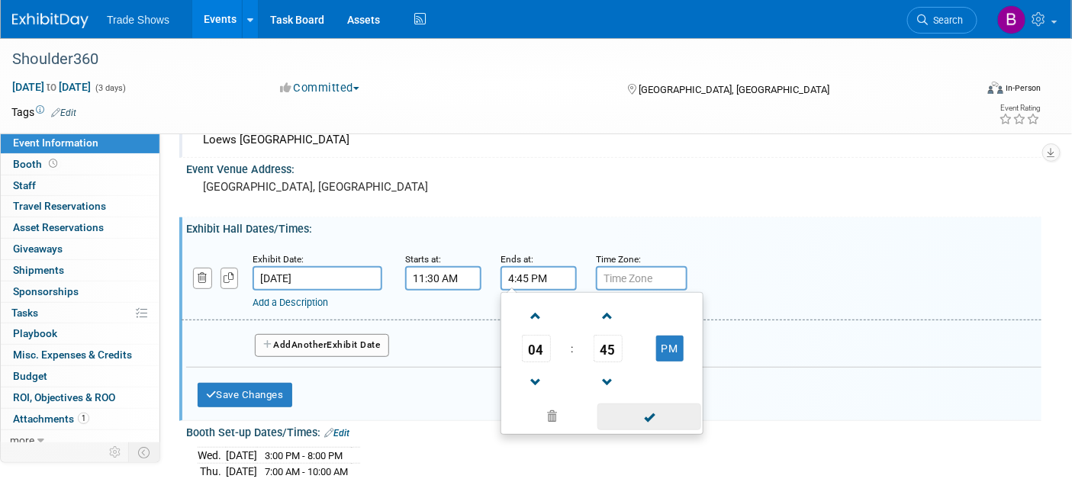
click at [649, 419] on span at bounding box center [649, 417] width 103 height 27
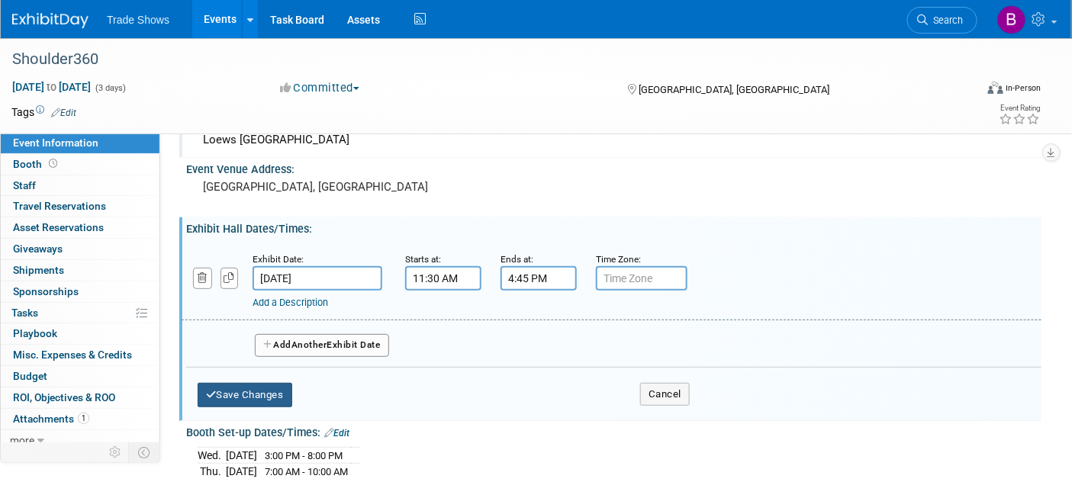
click at [252, 387] on button "Save Changes" at bounding box center [245, 395] width 95 height 24
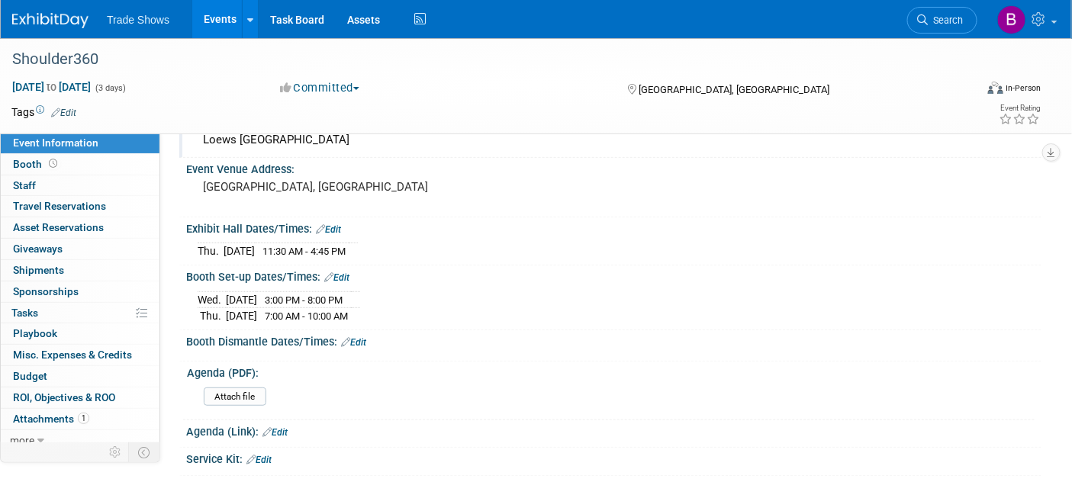
click at [339, 224] on link "Edit" at bounding box center [328, 229] width 25 height 11
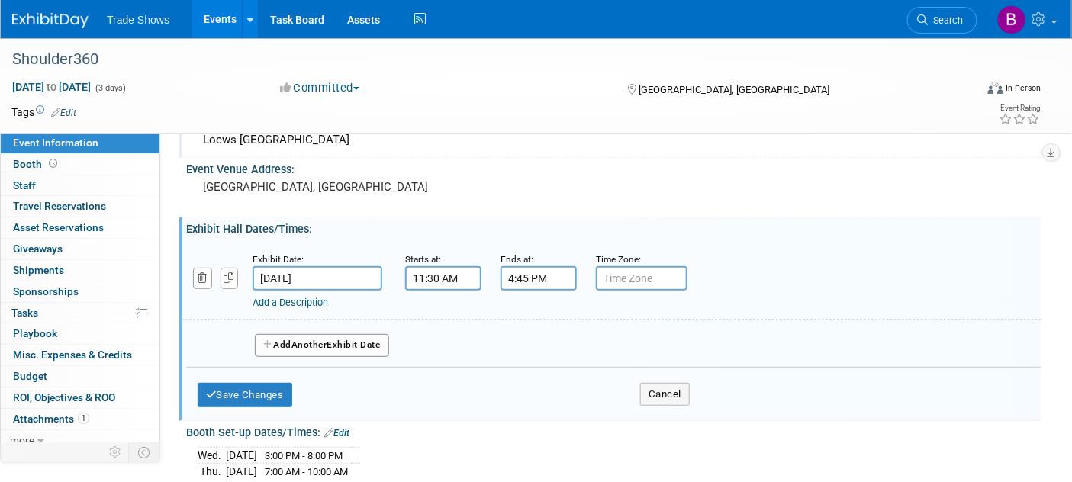
click at [305, 344] on span "Another" at bounding box center [310, 345] width 36 height 11
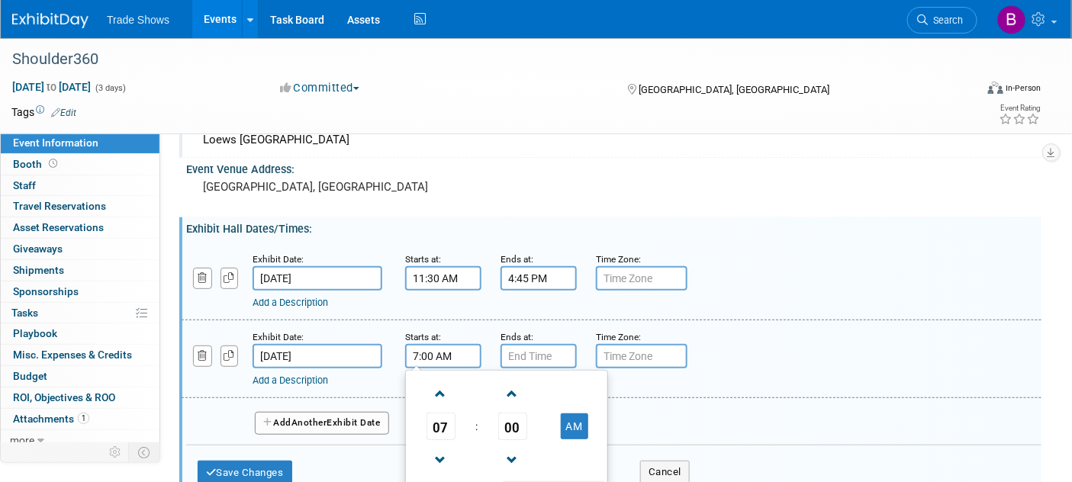
click at [478, 363] on input "7:00 AM" at bounding box center [443, 356] width 76 height 24
click at [446, 433] on span "07" at bounding box center [441, 426] width 29 height 27
click at [543, 435] on td "06" at bounding box center [531, 435] width 49 height 41
click at [523, 421] on span "00" at bounding box center [512, 426] width 29 height 27
click at [488, 469] on td "45" at bounding box center [482, 476] width 49 height 41
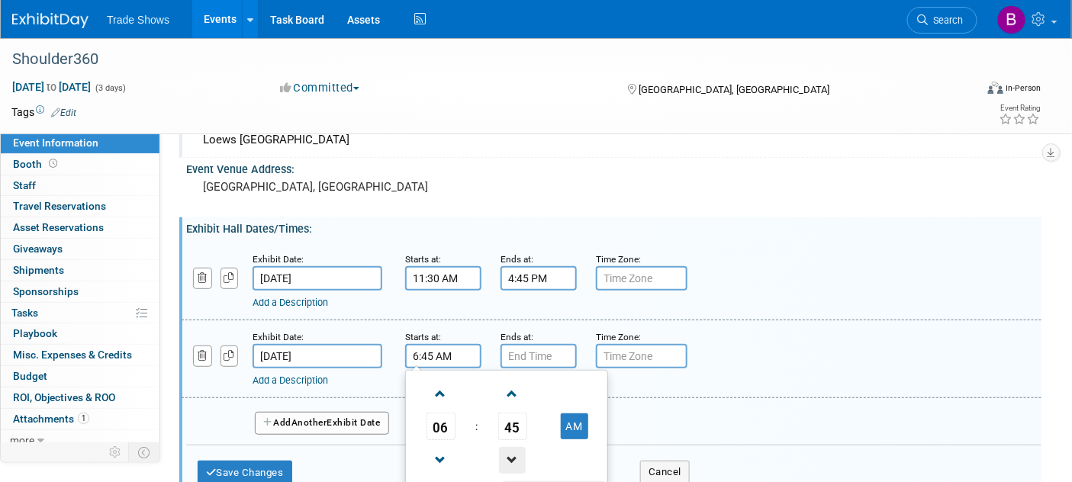
click at [511, 463] on span at bounding box center [512, 460] width 27 height 27
click at [512, 386] on span at bounding box center [512, 394] width 27 height 27
type input "6:45 AM"
click at [529, 356] on input "7:00 PM" at bounding box center [539, 356] width 76 height 24
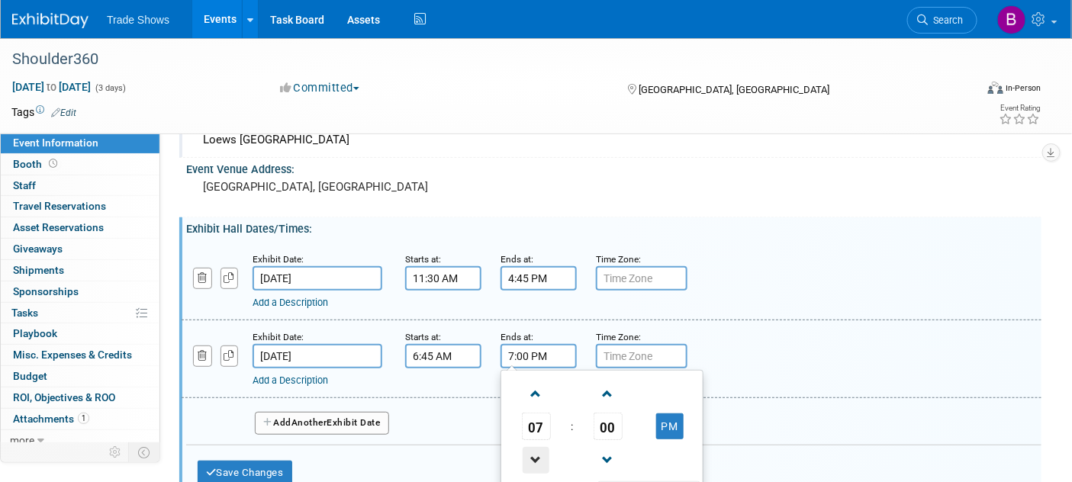
click at [533, 456] on span at bounding box center [536, 460] width 27 height 27
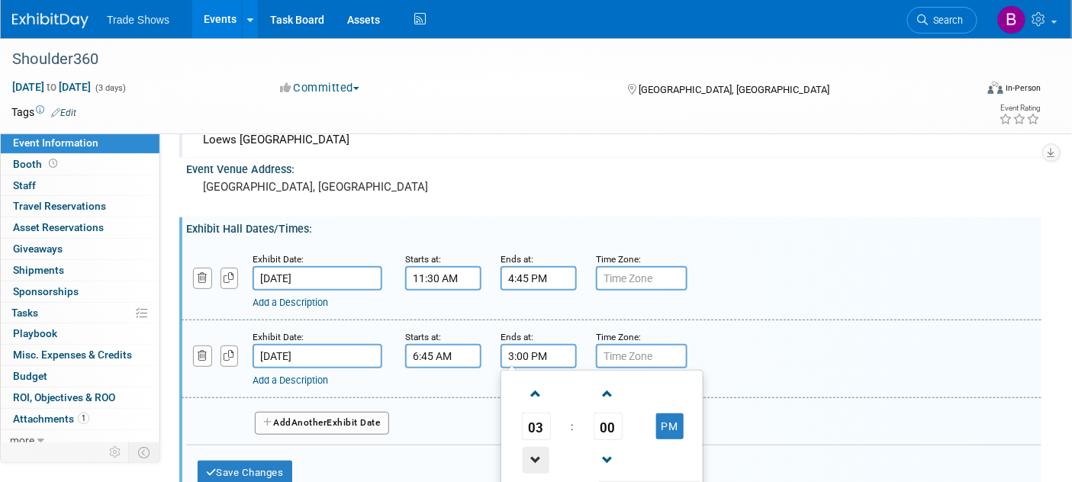
type input "2:00 PM"
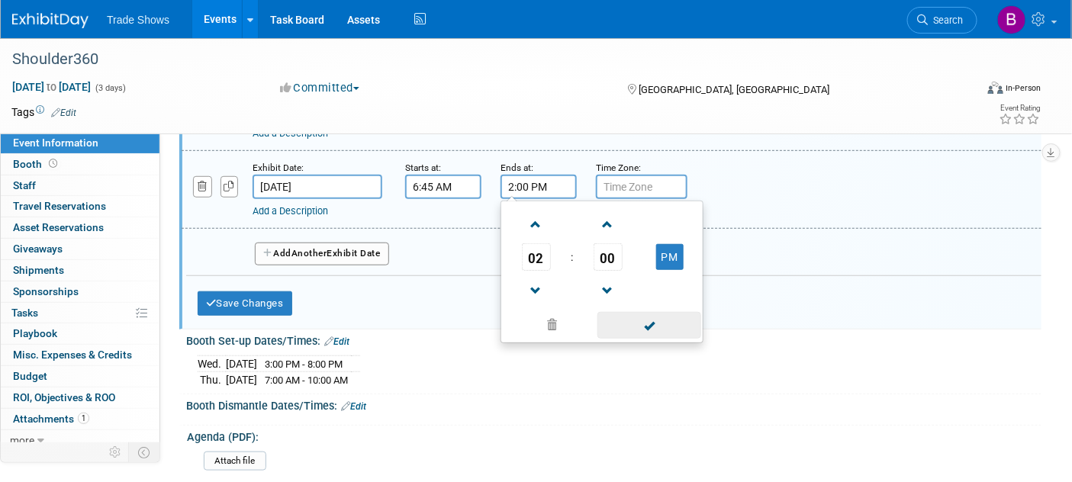
click at [652, 328] on span at bounding box center [649, 325] width 103 height 27
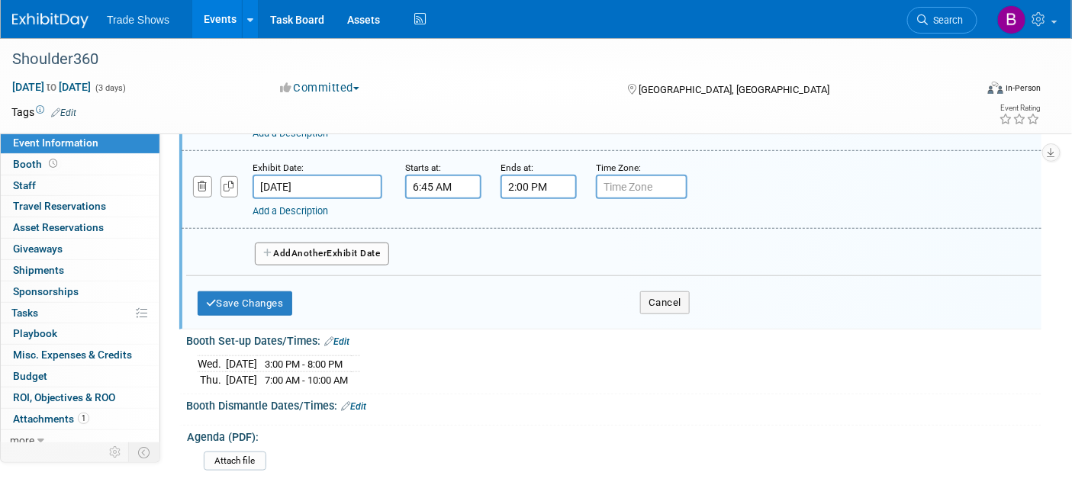
click at [316, 254] on span "Another" at bounding box center [310, 253] width 36 height 11
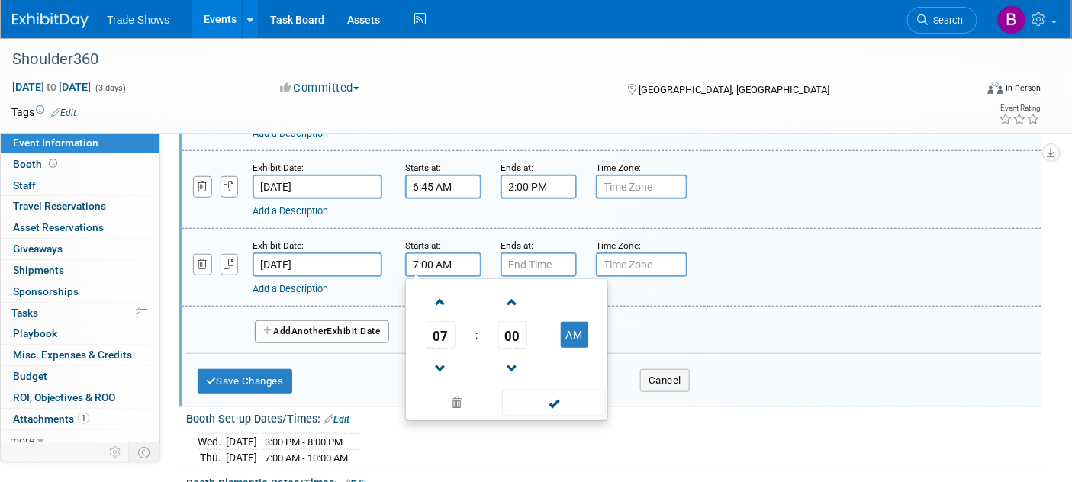
click at [415, 265] on input "7:00 AM" at bounding box center [443, 265] width 76 height 24
click at [512, 338] on span "00" at bounding box center [512, 334] width 29 height 27
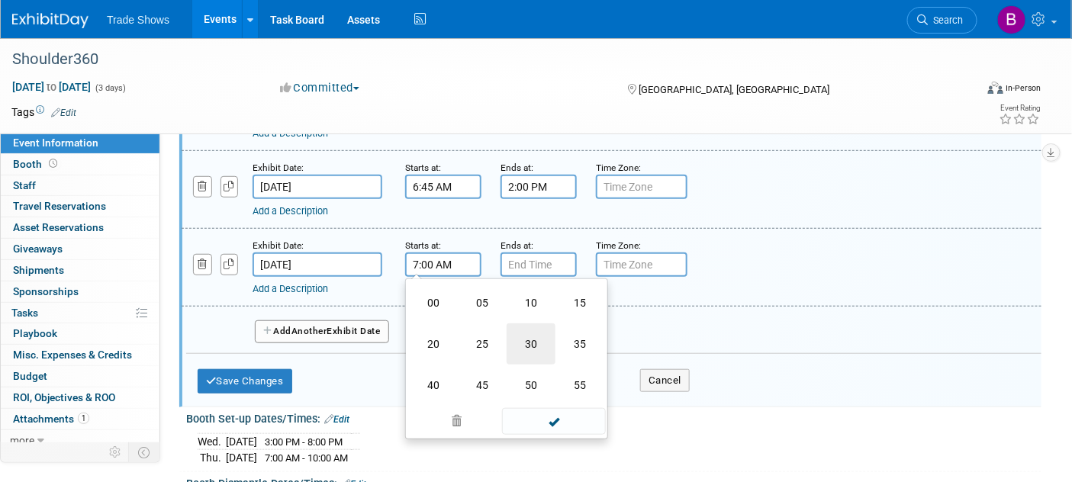
click at [530, 348] on td "30" at bounding box center [531, 344] width 49 height 41
type input "7:30 AM"
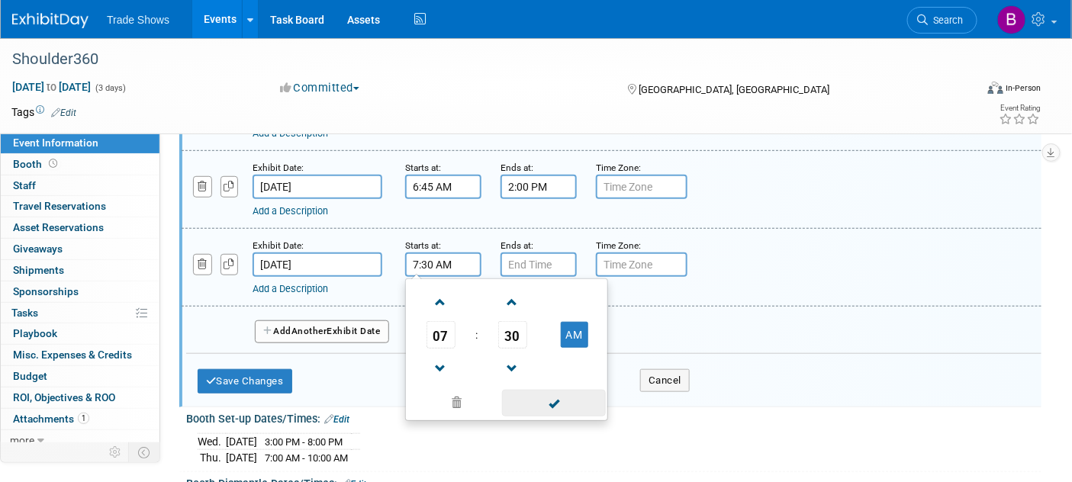
click at [551, 405] on span at bounding box center [553, 403] width 103 height 27
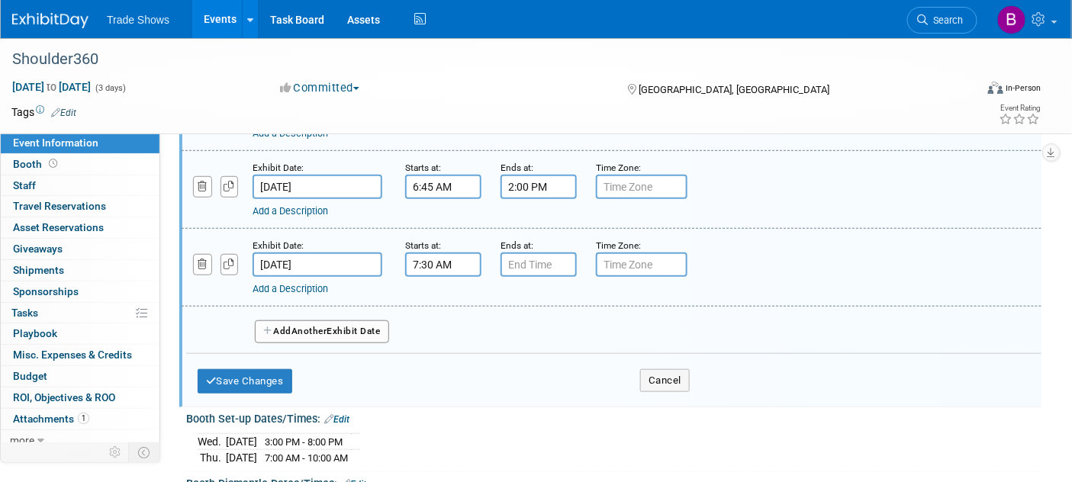
click at [543, 250] on div "Ends at:" at bounding box center [537, 244] width 73 height 15
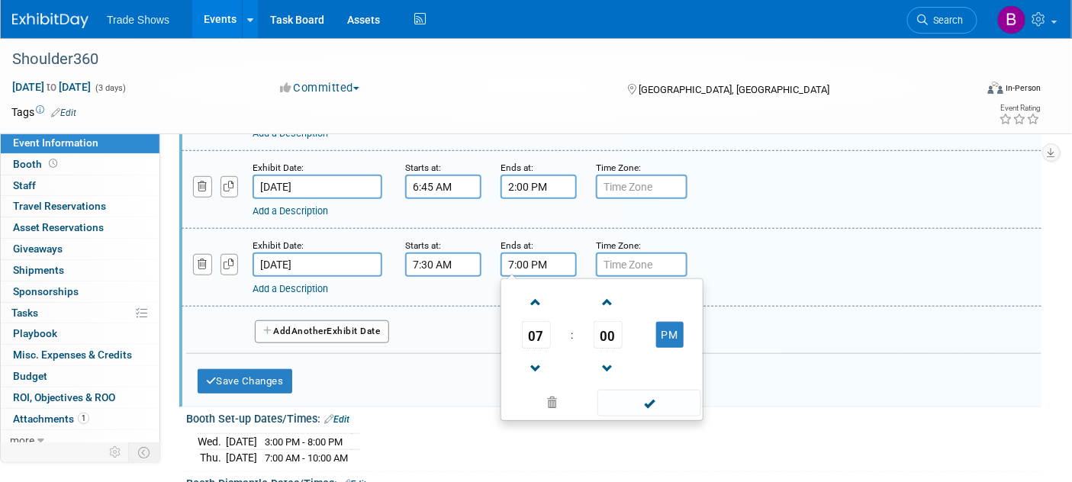
click at [551, 272] on input "7:00 PM" at bounding box center [539, 265] width 76 height 24
click at [533, 297] on span at bounding box center [536, 302] width 27 height 27
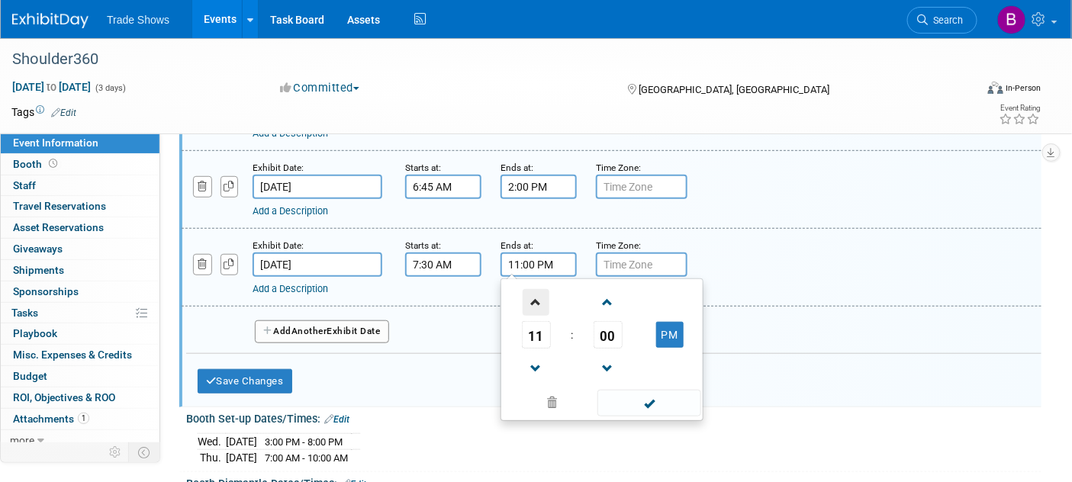
click at [533, 297] on span at bounding box center [536, 302] width 27 height 27
click at [604, 329] on span "00" at bounding box center [608, 334] width 29 height 27
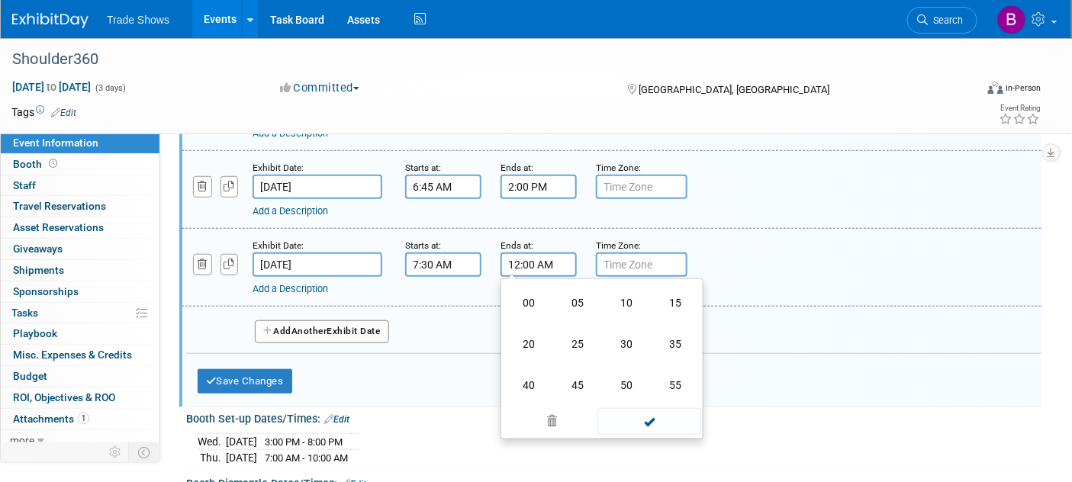
drag, startPoint x: 606, startPoint y: 332, endPoint x: 619, endPoint y: 340, distance: 15.5
click at [606, 332] on td "30" at bounding box center [626, 344] width 49 height 41
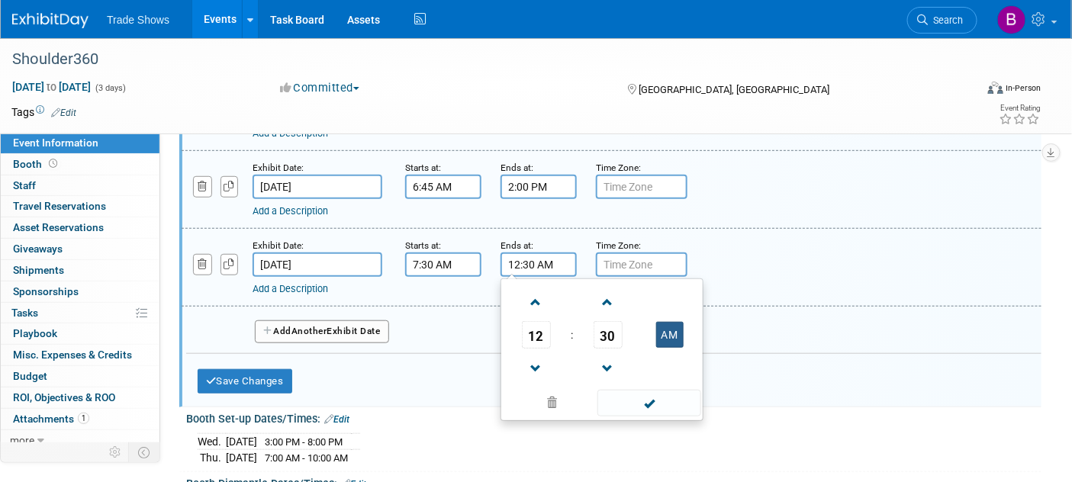
click at [660, 339] on button "AM" at bounding box center [669, 335] width 27 height 26
type input "12:30 PM"
click at [659, 410] on span at bounding box center [649, 403] width 103 height 27
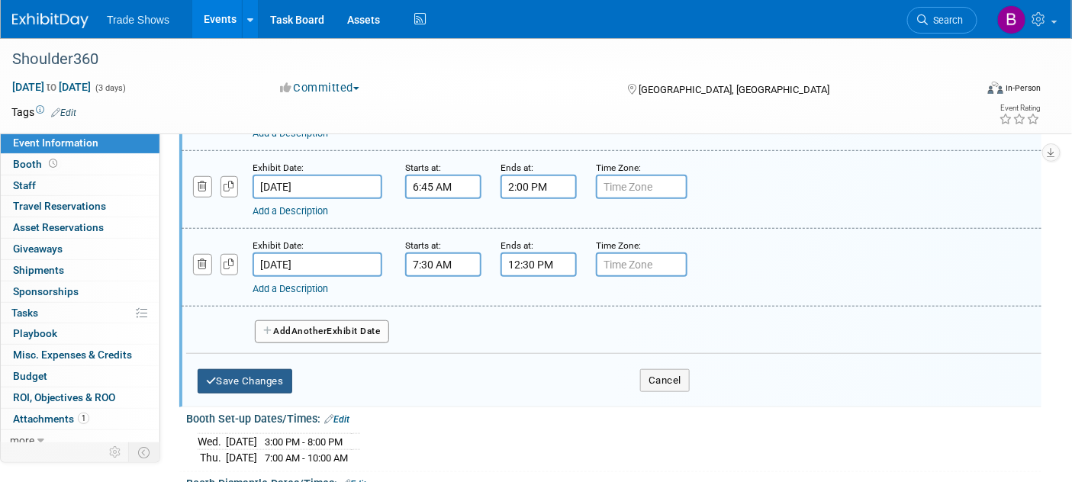
click at [260, 375] on button "Save Changes" at bounding box center [245, 381] width 95 height 24
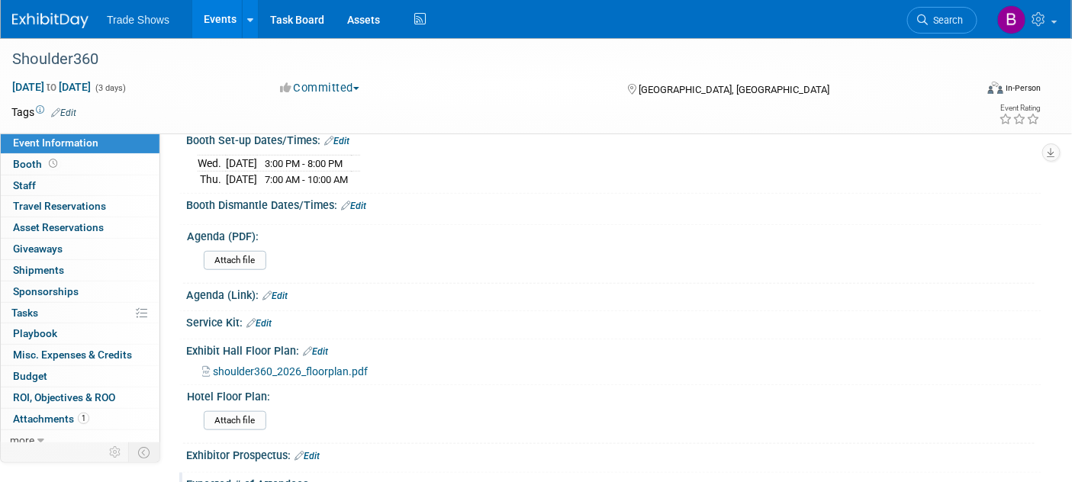
click at [366, 204] on link "Edit" at bounding box center [353, 206] width 25 height 11
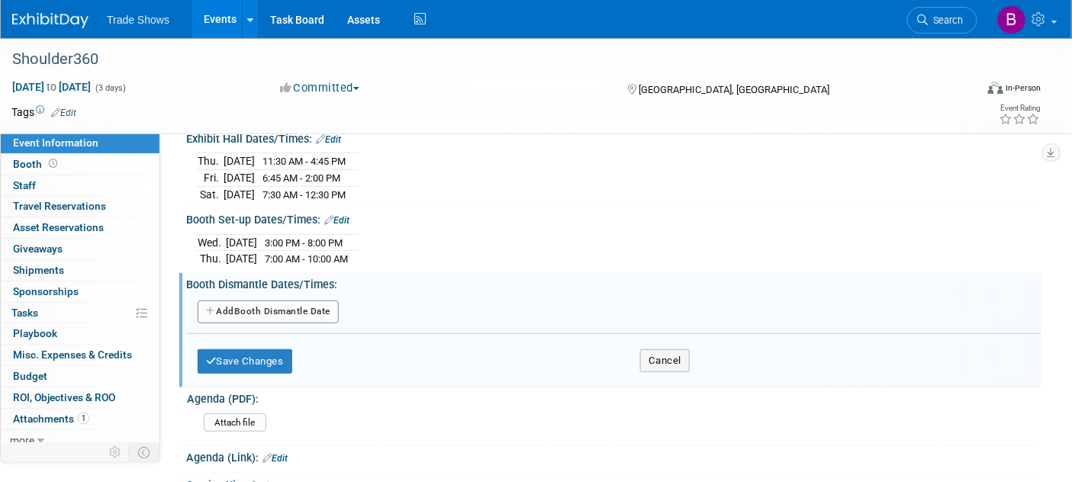
scroll to position [169, 0]
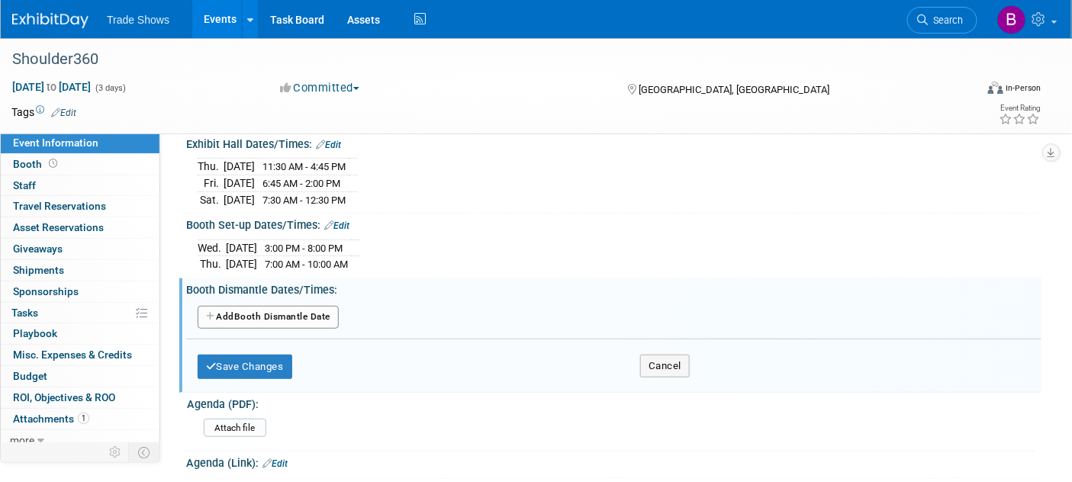
click at [271, 307] on button "Add Another Booth Dismantle Date" at bounding box center [268, 317] width 141 height 23
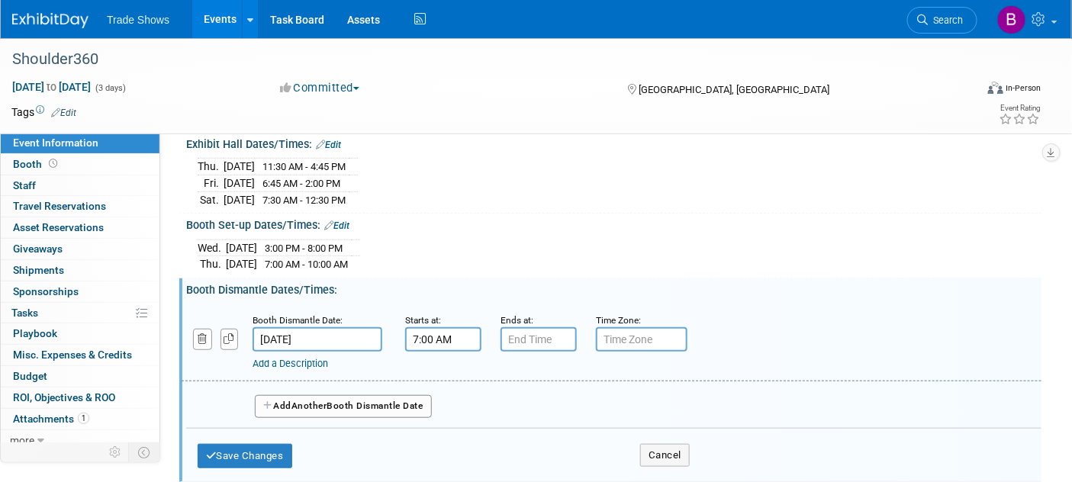
click at [464, 334] on input "7:00 AM" at bounding box center [443, 339] width 76 height 24
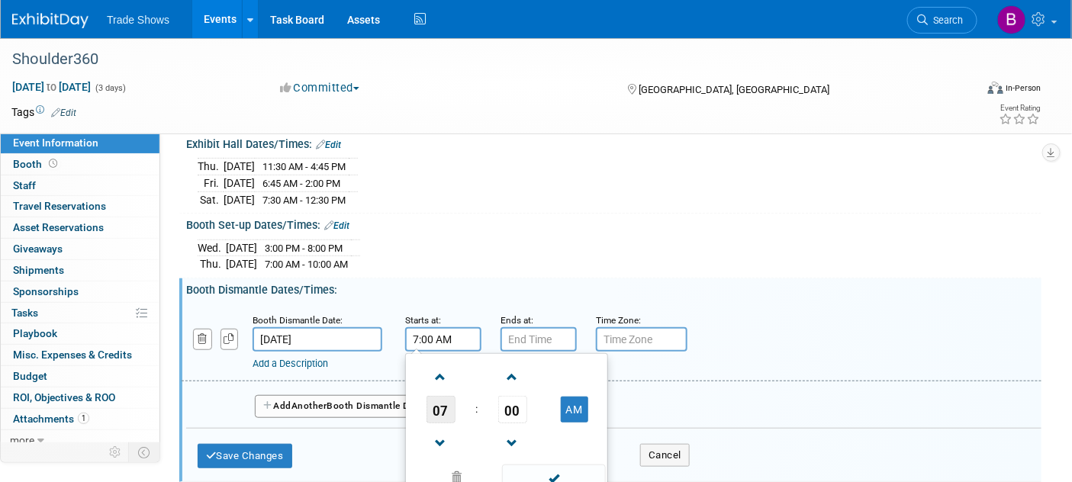
click at [443, 408] on span "07" at bounding box center [441, 409] width 29 height 27
click at [431, 369] on td "12" at bounding box center [433, 377] width 49 height 41
click at [512, 408] on span "00" at bounding box center [512, 409] width 29 height 27
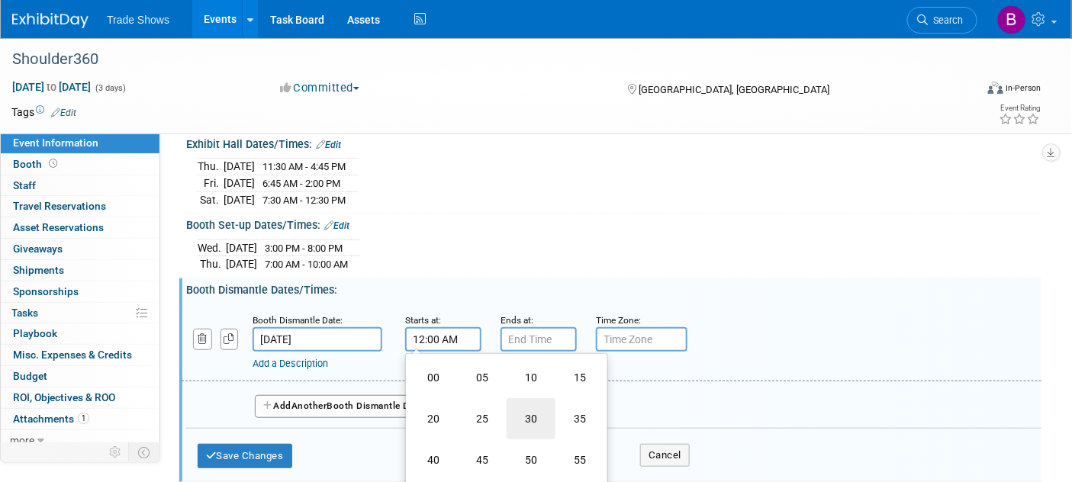
click at [551, 421] on td "30" at bounding box center [531, 418] width 49 height 41
click at [574, 401] on button "AM" at bounding box center [574, 410] width 27 height 26
type input "12:30 PM"
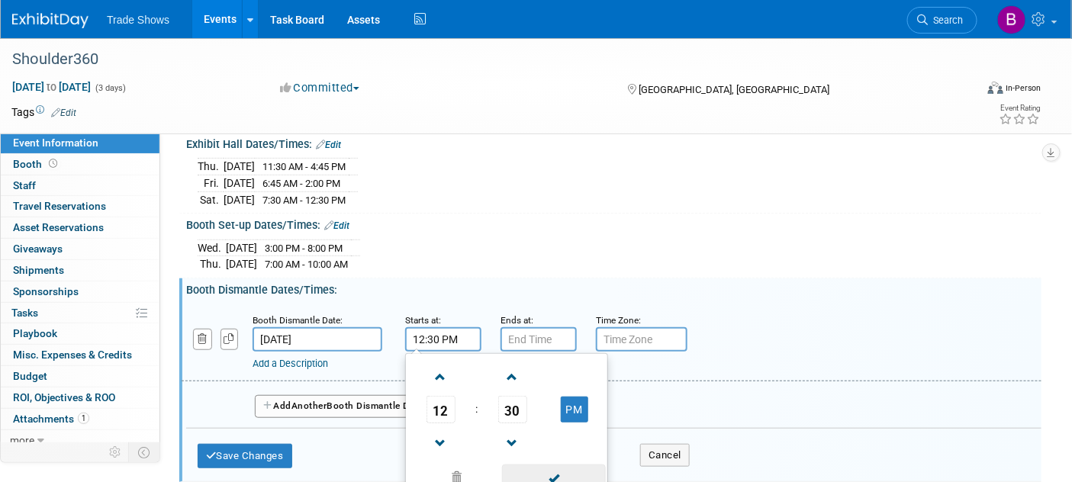
click at [557, 477] on span at bounding box center [553, 478] width 103 height 27
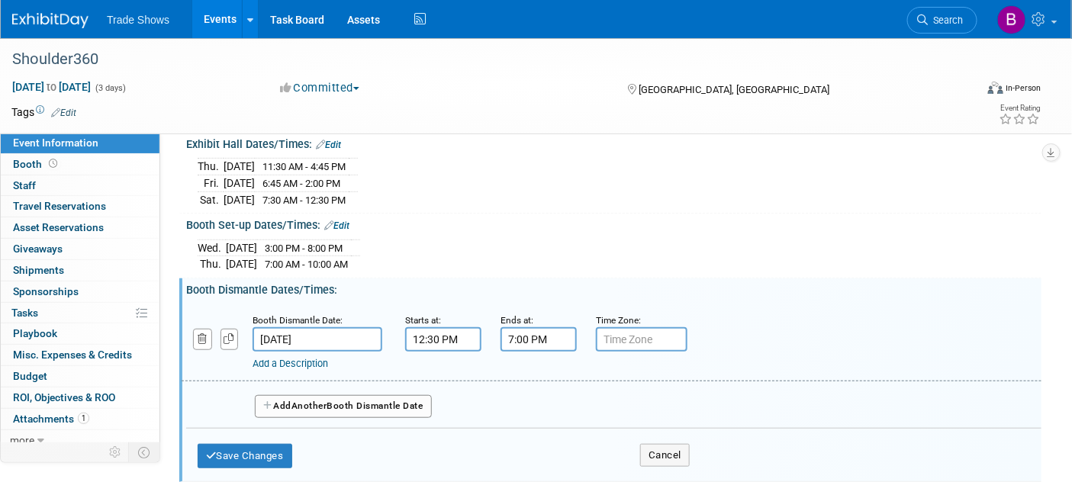
click at [543, 338] on input "7:00 PM" at bounding box center [539, 339] width 76 height 24
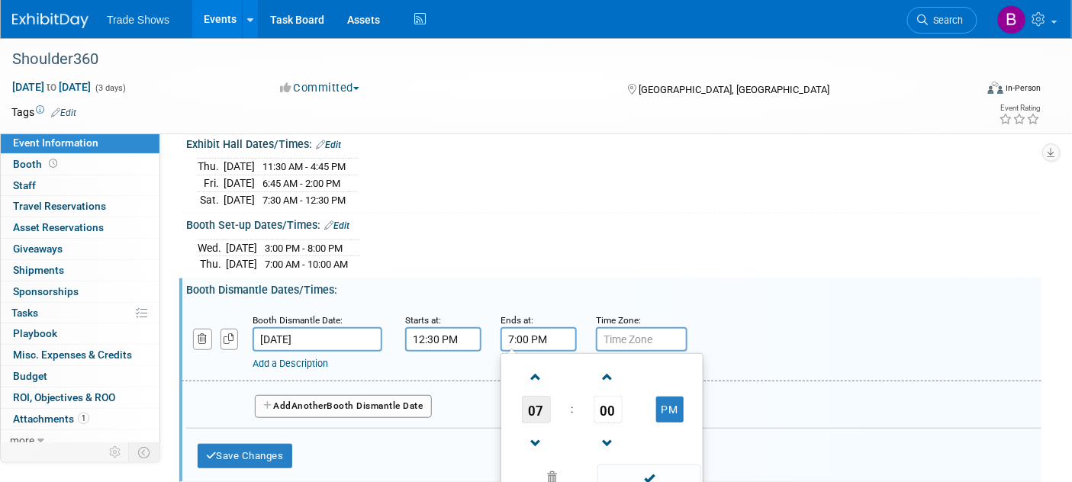
click at [540, 401] on span "07" at bounding box center [536, 409] width 29 height 27
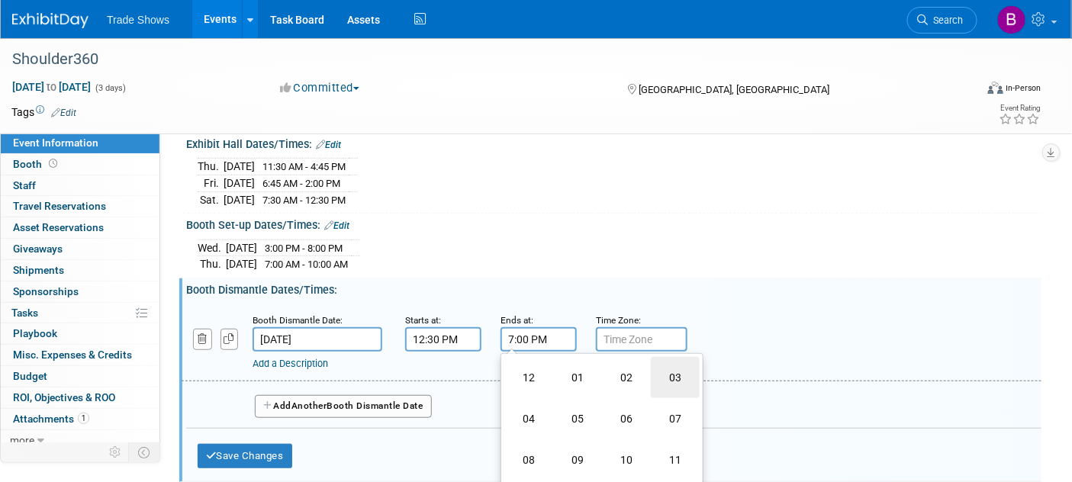
click at [682, 366] on td "03" at bounding box center [675, 377] width 49 height 41
type input "3:00 PM"
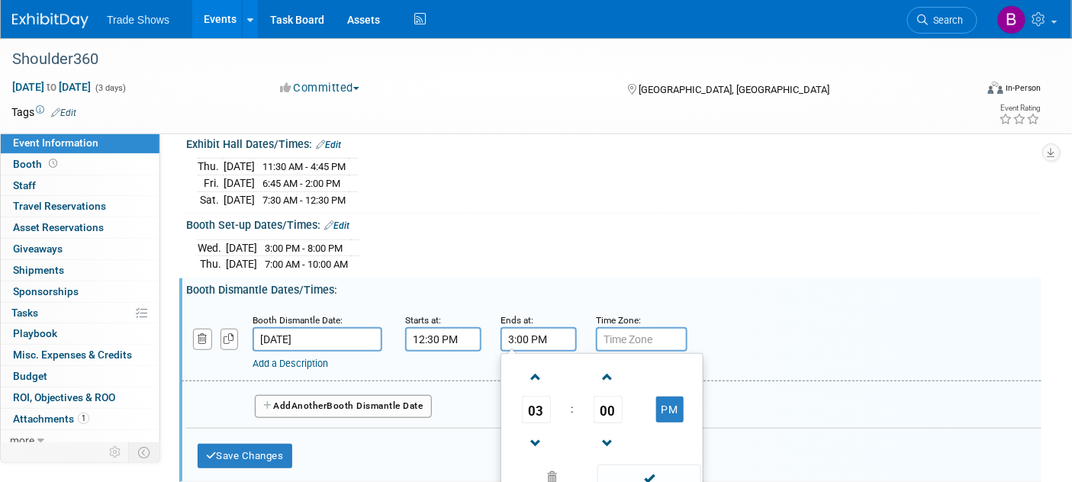
click at [663, 467] on span at bounding box center [649, 478] width 103 height 27
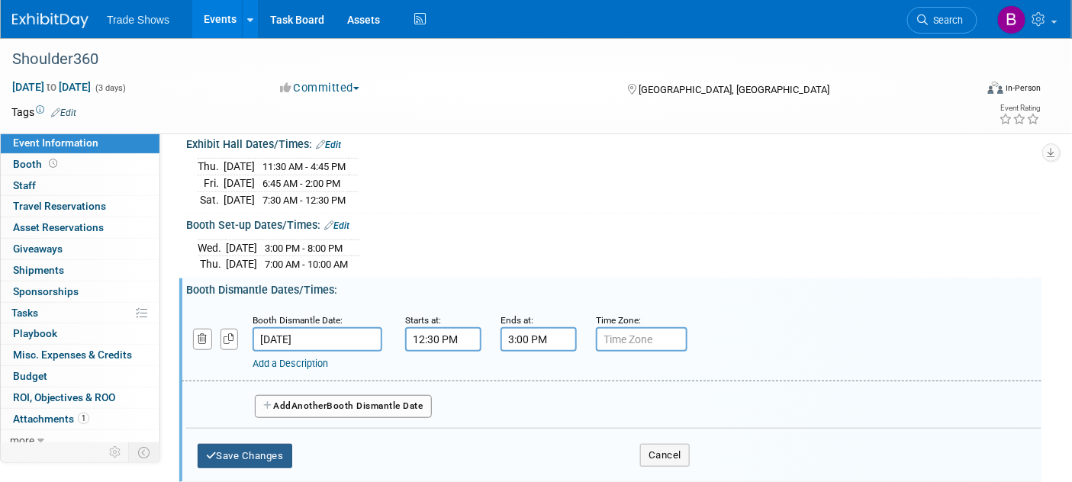
click at [232, 452] on button "Save Changes" at bounding box center [245, 456] width 95 height 24
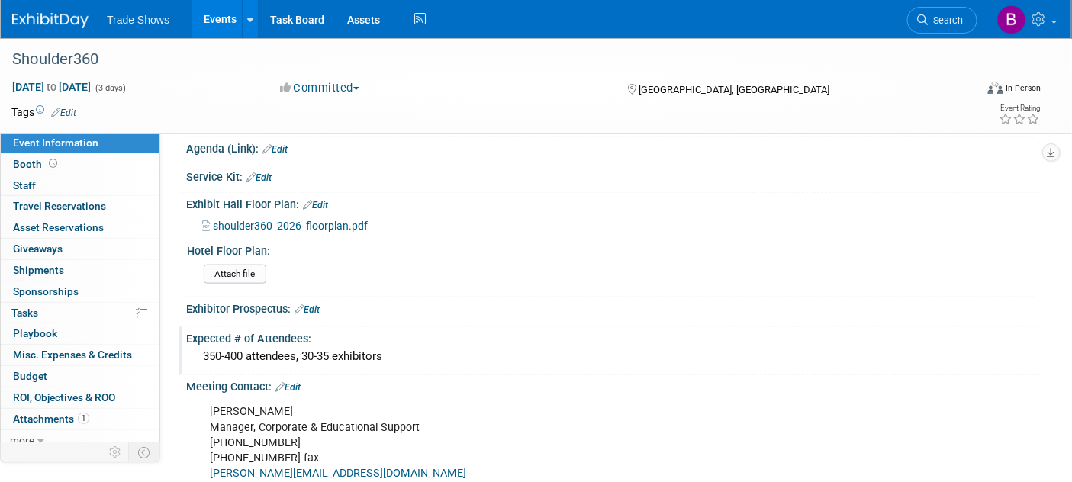
scroll to position [424, 0]
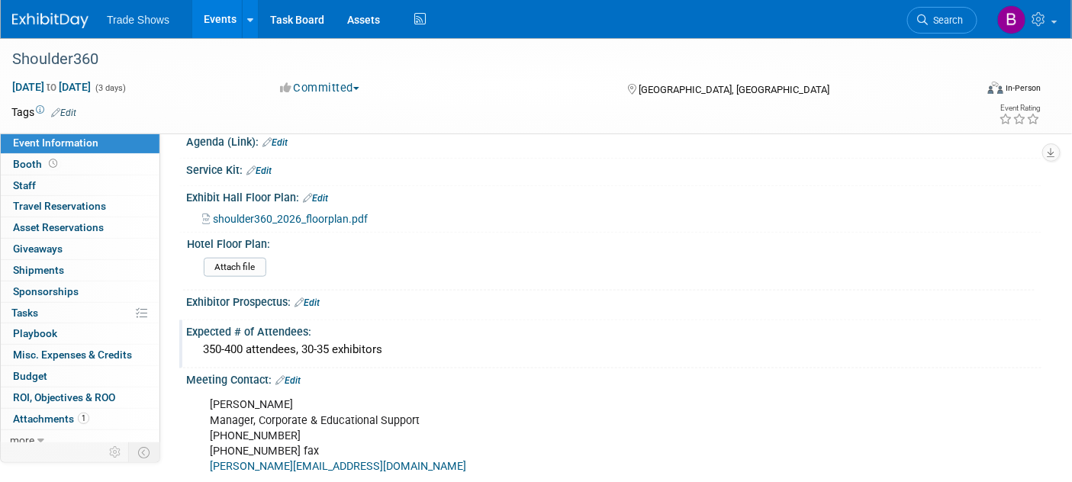
click at [298, 375] on link "Edit" at bounding box center [288, 380] width 25 height 11
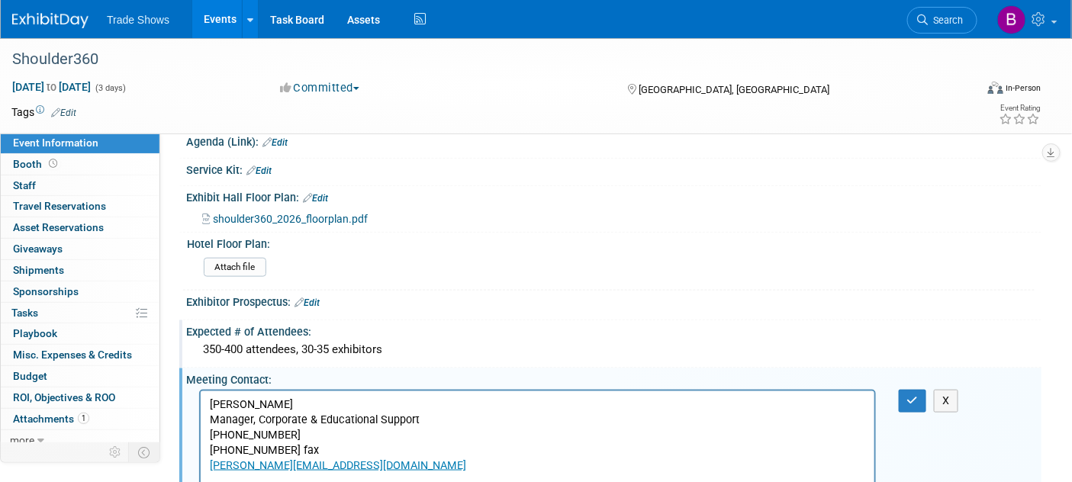
scroll to position [508, 0]
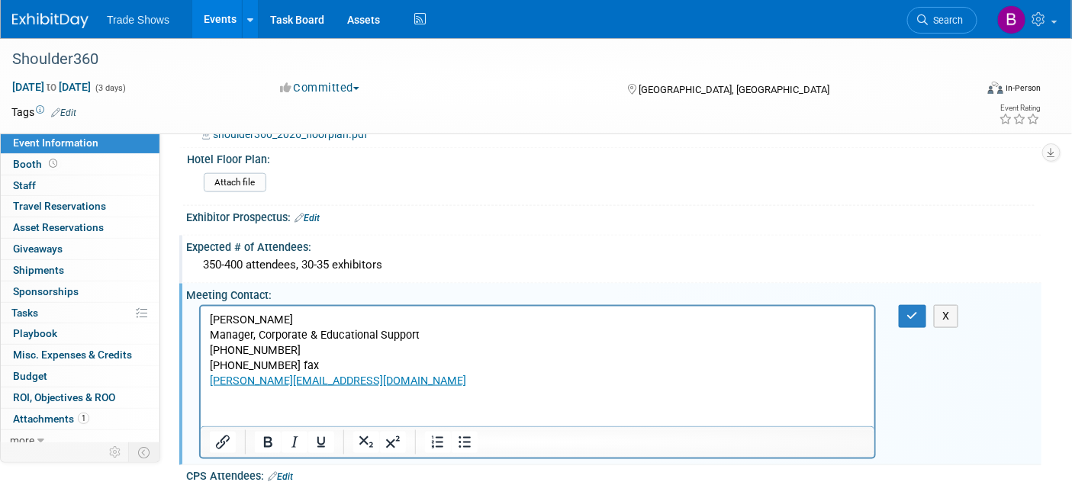
click at [335, 386] on p "Matt Van Wie Manager, Corporate & Educational Support (804) 240-3839 (804) 550-…" at bounding box center [537, 351] width 656 height 76
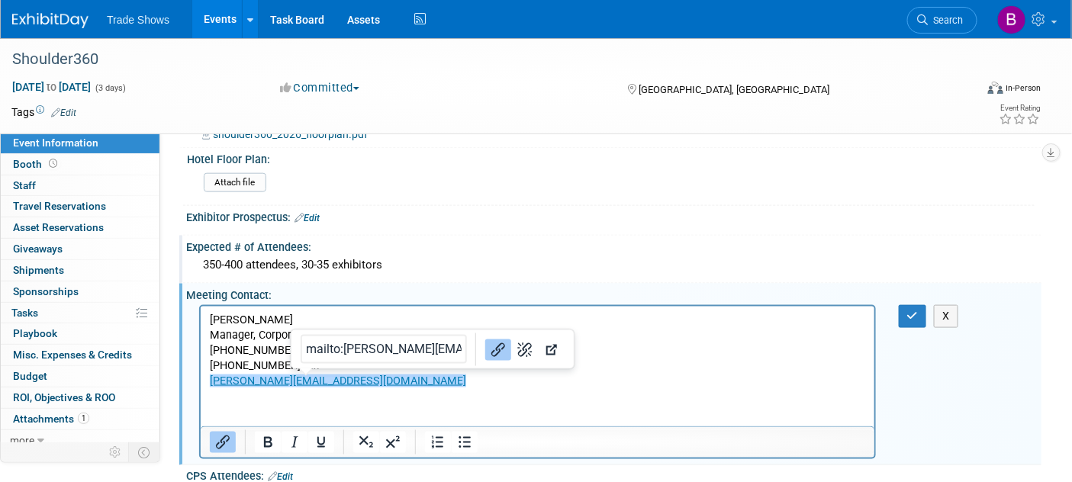
click at [335, 386] on p "Matt Van Wie Manager, Corporate & Educational Support (804) 240-3839 (804) 550-…" at bounding box center [537, 351] width 656 height 76
click at [251, 348] on p "Matt Van Wie Manager, Corporate & Educational Support (804) 240-3839 (804) 550-…" at bounding box center [537, 351] width 656 height 76
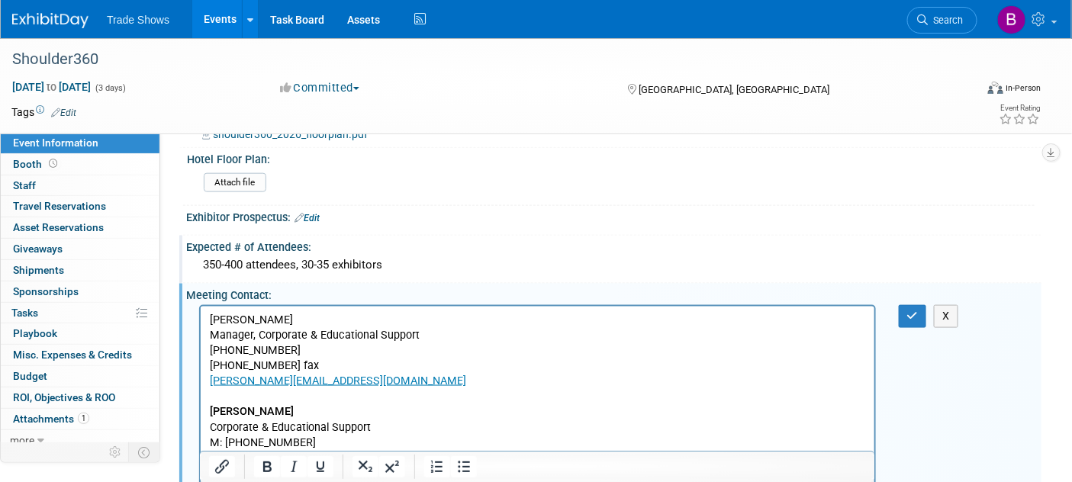
scroll to position [515, 0]
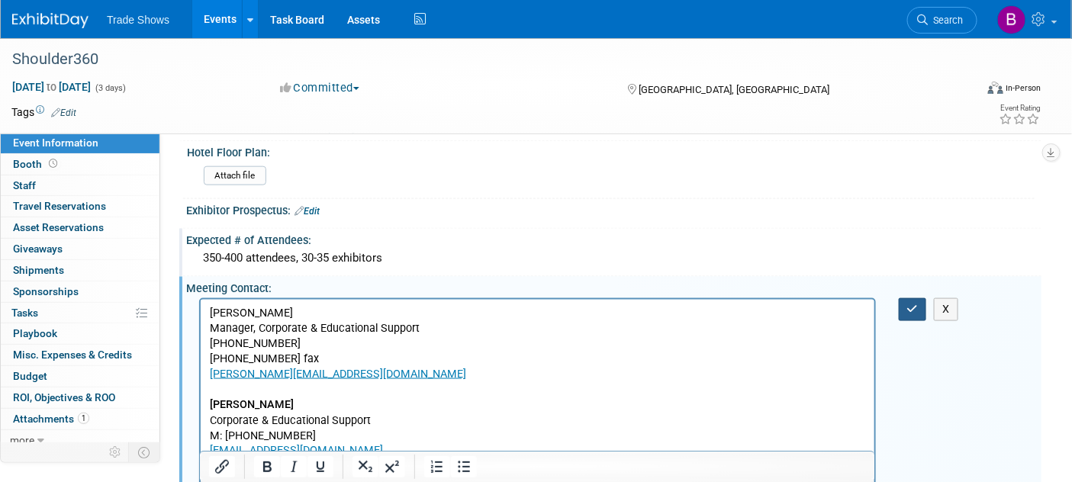
click at [922, 308] on button "button" at bounding box center [913, 309] width 28 height 22
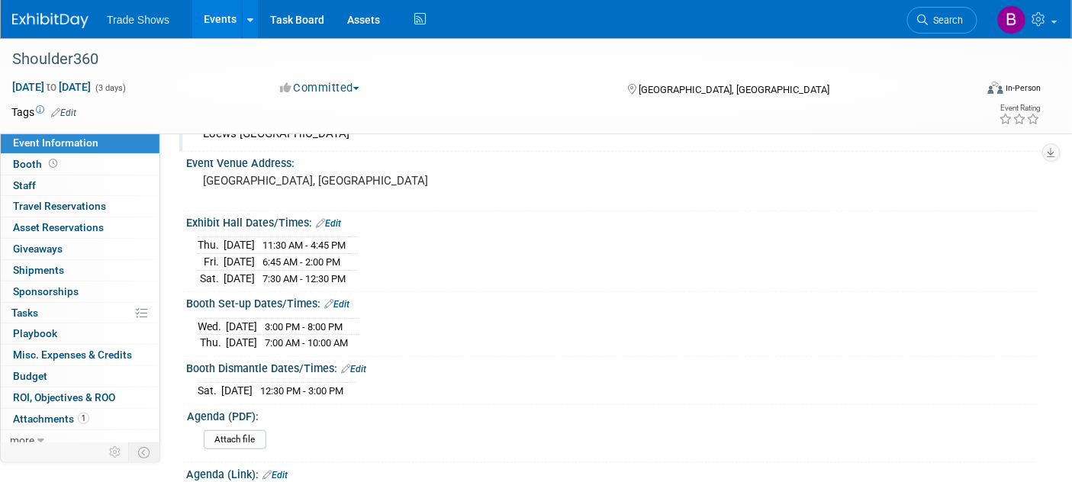
scroll to position [0, 0]
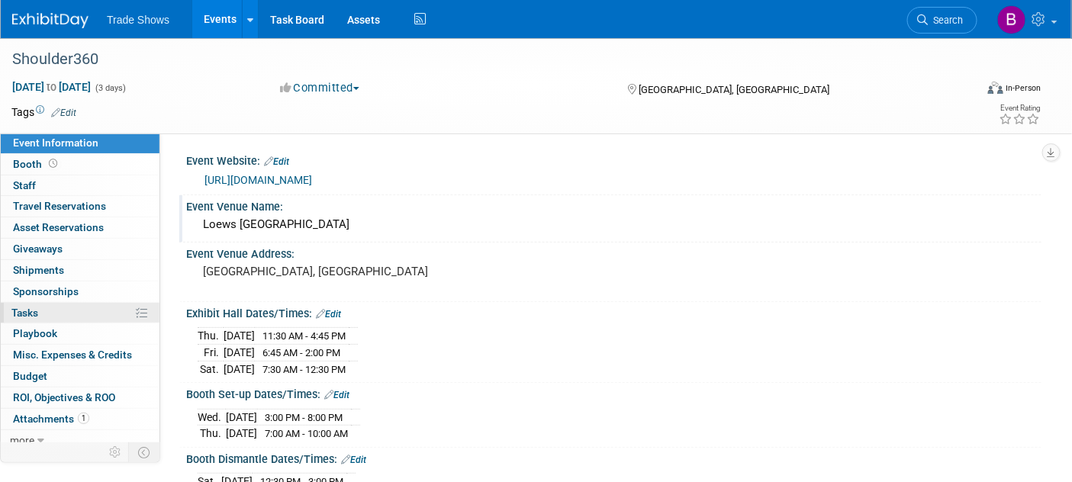
click at [23, 314] on span "Tasks 0%" at bounding box center [24, 313] width 27 height 12
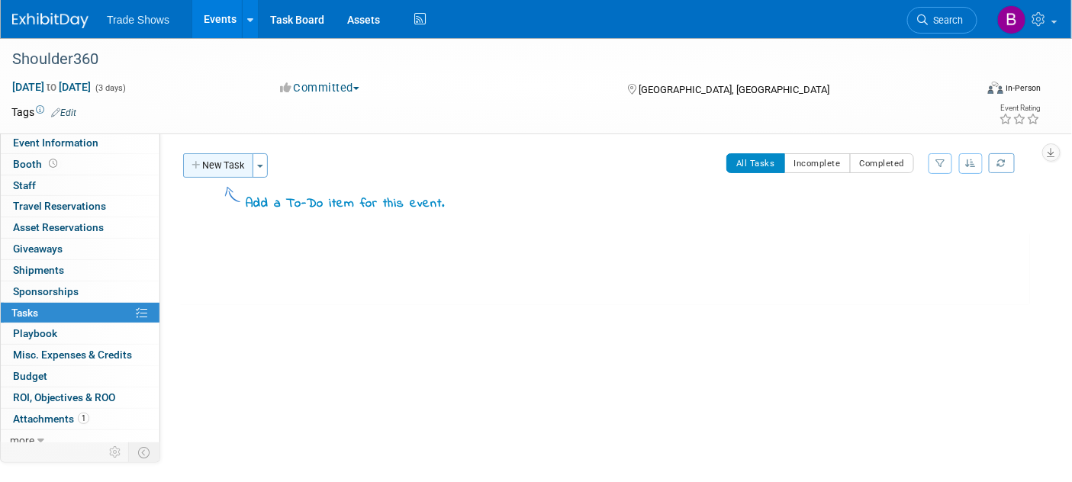
click at [227, 166] on button "New Task" at bounding box center [218, 165] width 70 height 24
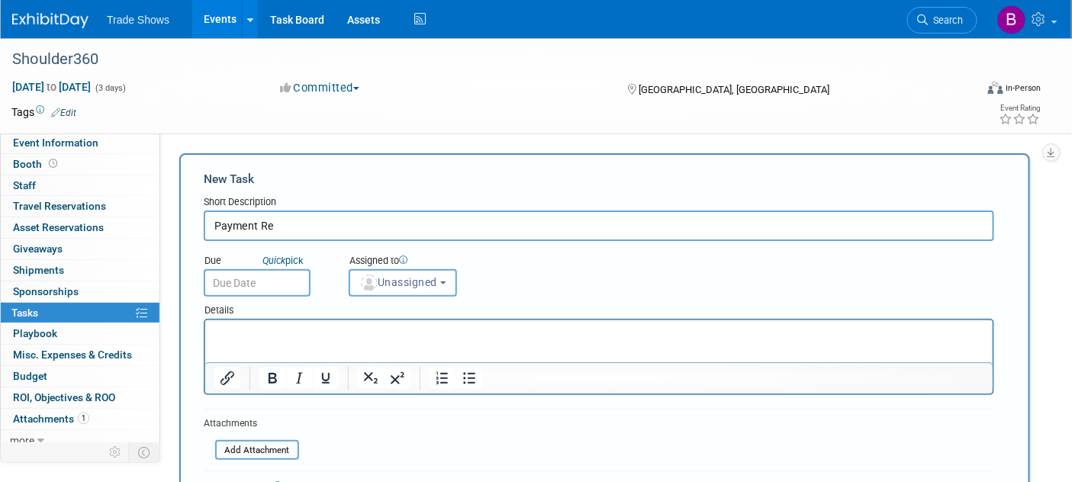
click at [404, 218] on input "Payment Re" at bounding box center [599, 226] width 791 height 31
type input "Payment Request Form"
click at [245, 282] on input "text" at bounding box center [257, 282] width 107 height 27
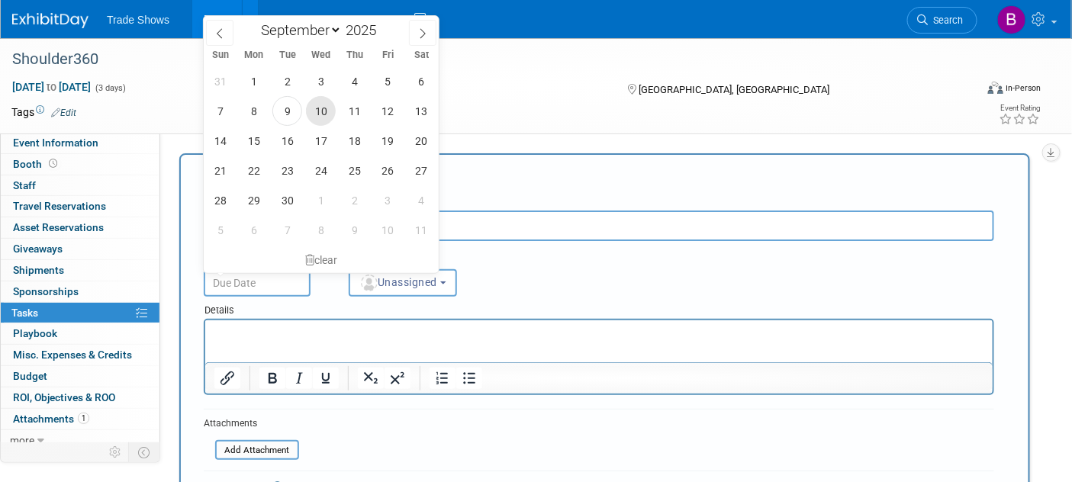
click at [323, 108] on span "10" at bounding box center [321, 111] width 30 height 30
type input "Sep 10, 2025"
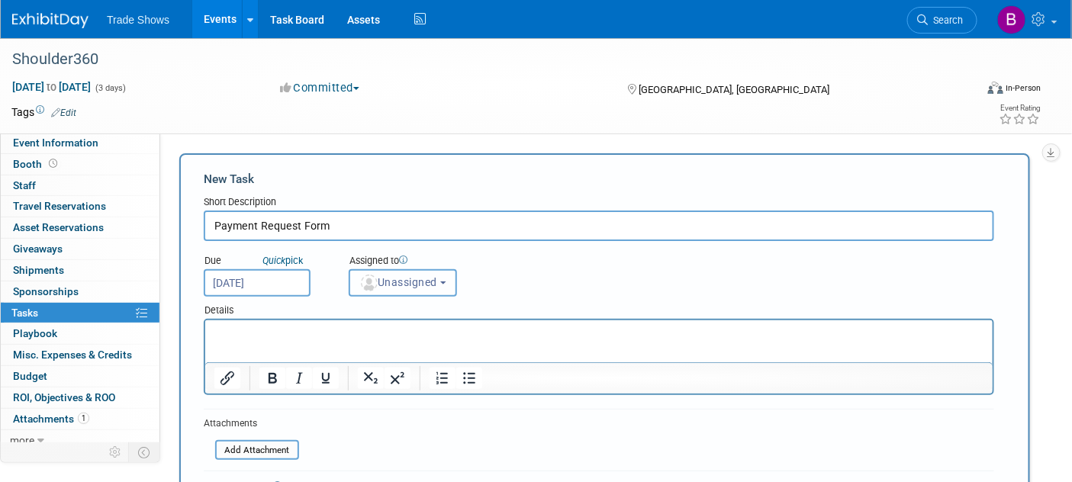
click at [413, 293] on button "Unassigned" at bounding box center [403, 282] width 108 height 27
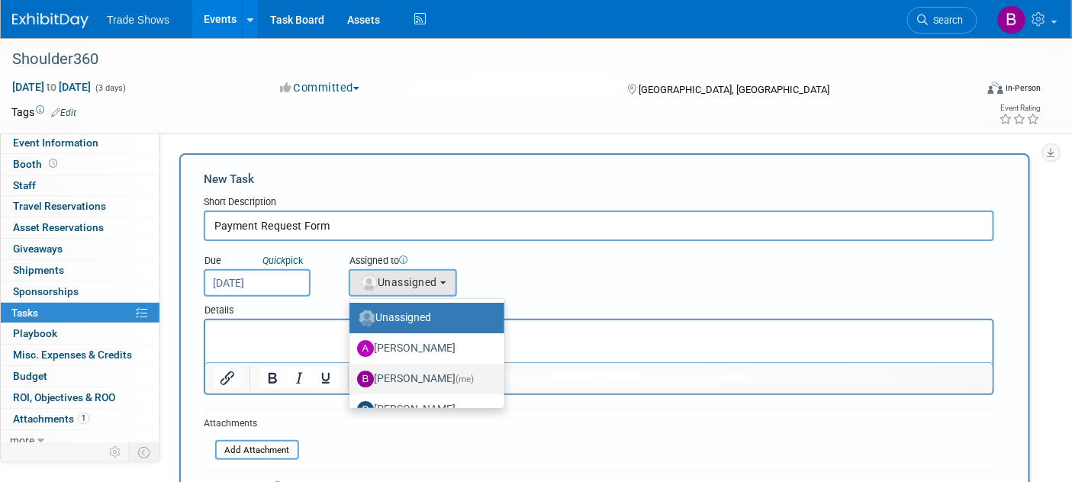
click at [420, 375] on label "Becca Rensi (me)" at bounding box center [423, 379] width 132 height 24
click at [352, 375] on input "Becca Rensi (me)" at bounding box center [347, 377] width 10 height 10
select select "ea71e12e-5ca3-4b49-8008-3a5742e0e7c7"
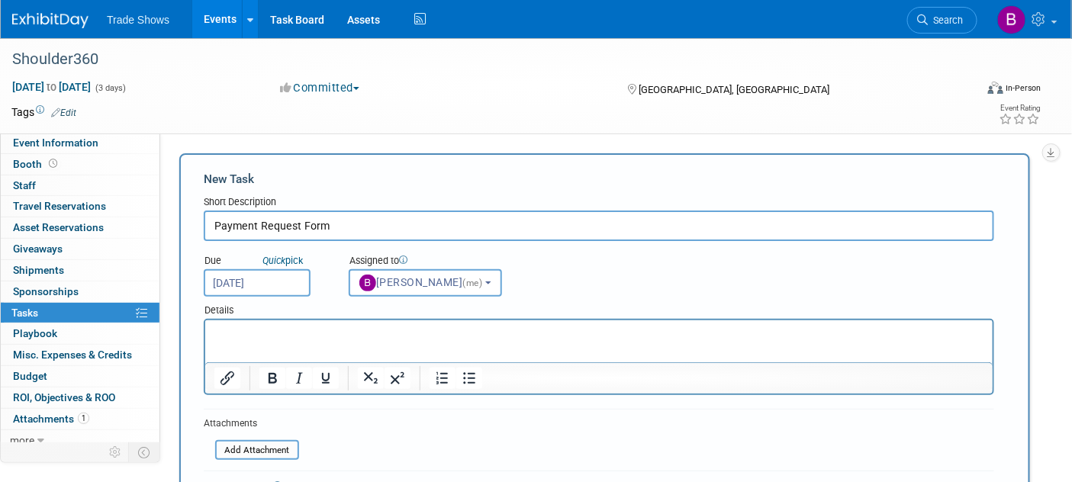
click at [285, 328] on p "Rich Text Area. Press ALT-0 for help." at bounding box center [599, 333] width 770 height 15
drag, startPoint x: 500, startPoint y: 336, endPoint x: -1, endPoint y: 296, distance: 502.2
click at [205, 320] on html "still need to do company sponsored form" at bounding box center [599, 330] width 788 height 21
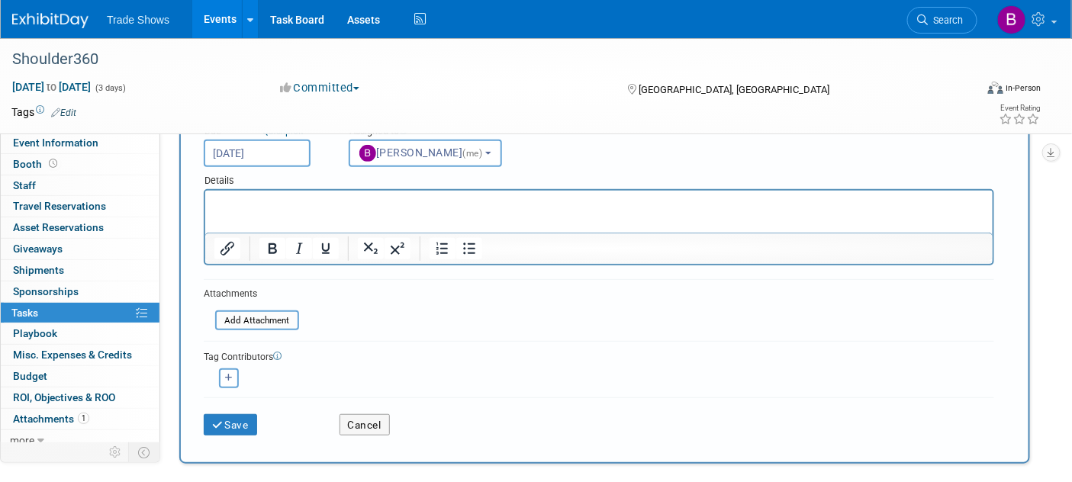
scroll to position [169, 0]
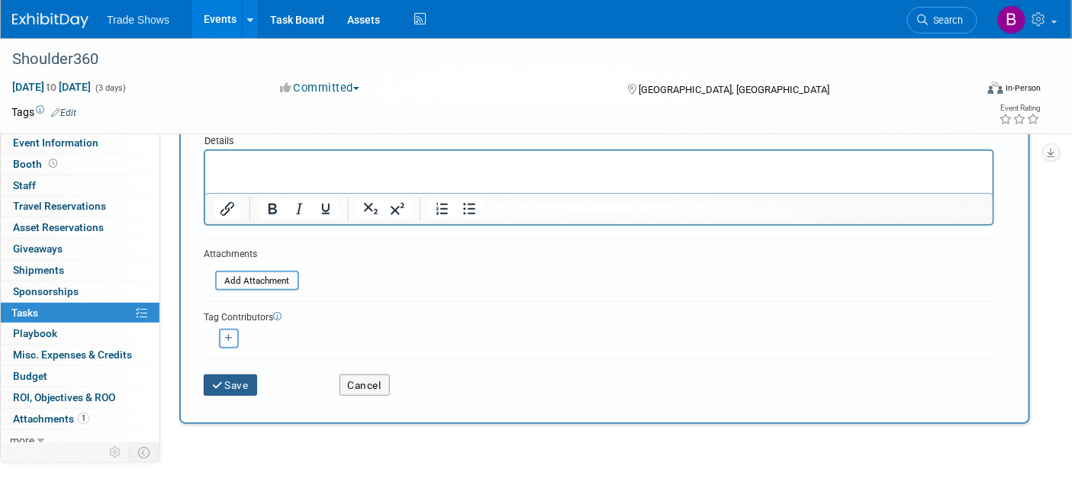
click at [240, 393] on button "Save" at bounding box center [230, 385] width 53 height 21
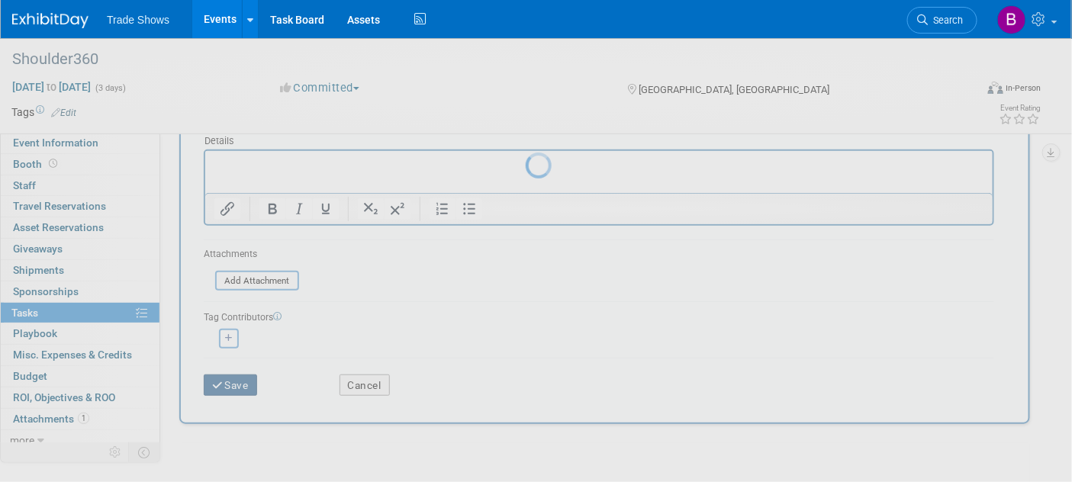
scroll to position [0, 0]
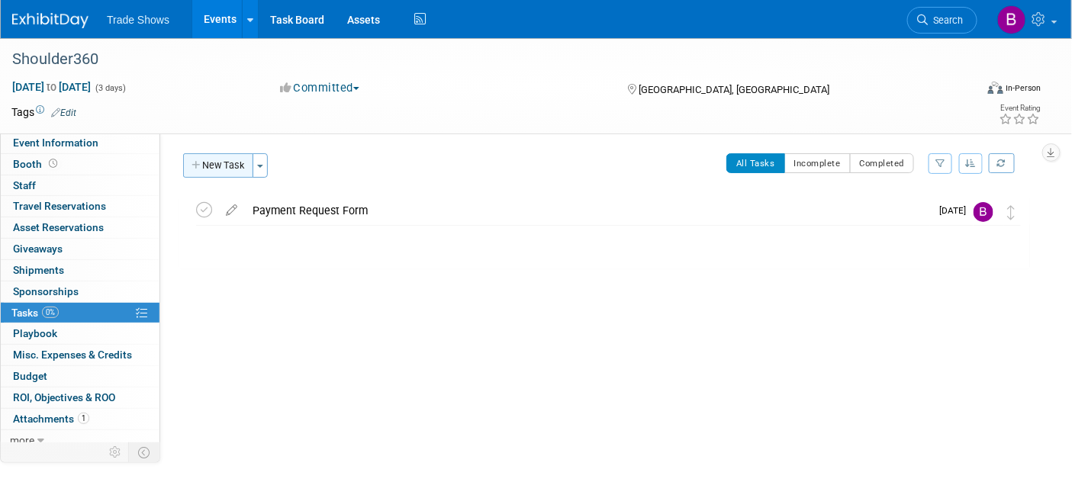
click at [223, 160] on button "New Task" at bounding box center [218, 165] width 70 height 24
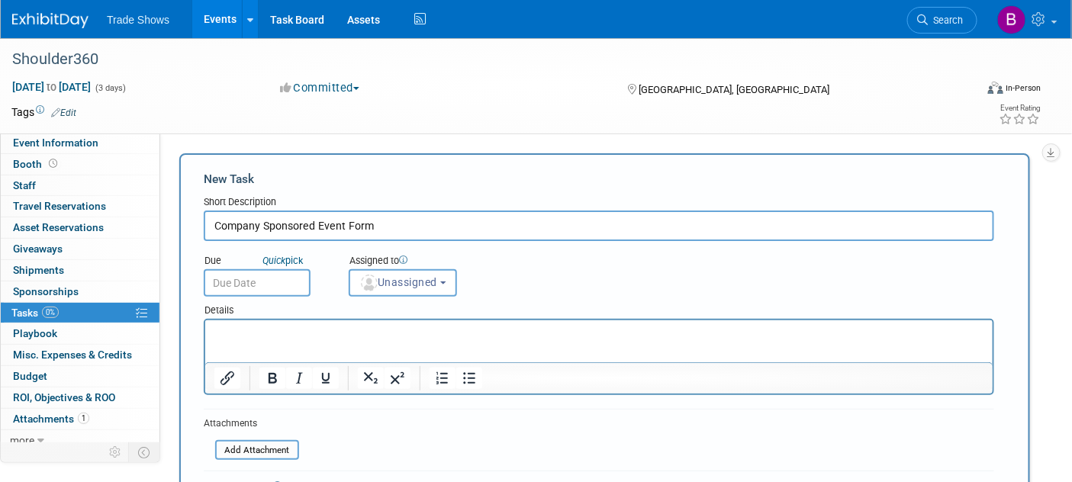
type input "Company Sponsored Event Form"
click at [257, 309] on div "Details" at bounding box center [599, 308] width 791 height 22
click at [257, 279] on input "text" at bounding box center [257, 282] width 107 height 27
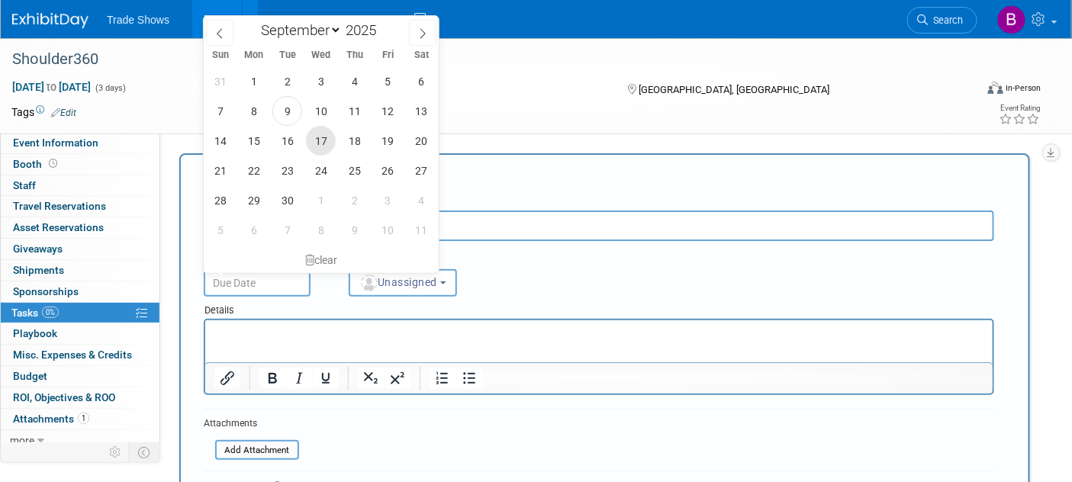
click at [321, 147] on span "17" at bounding box center [321, 141] width 30 height 30
type input "Sep 17, 2025"
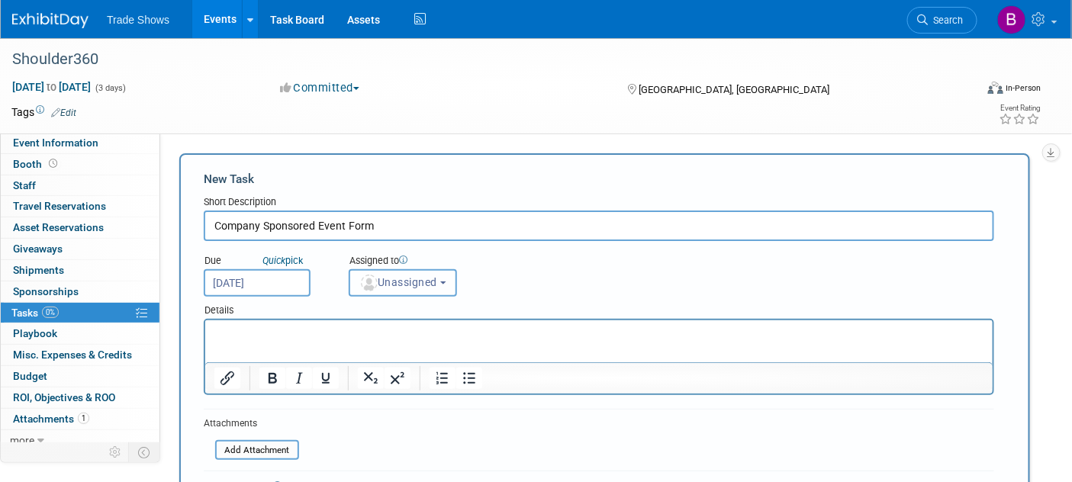
click at [378, 291] on button "Unassigned" at bounding box center [403, 282] width 108 height 27
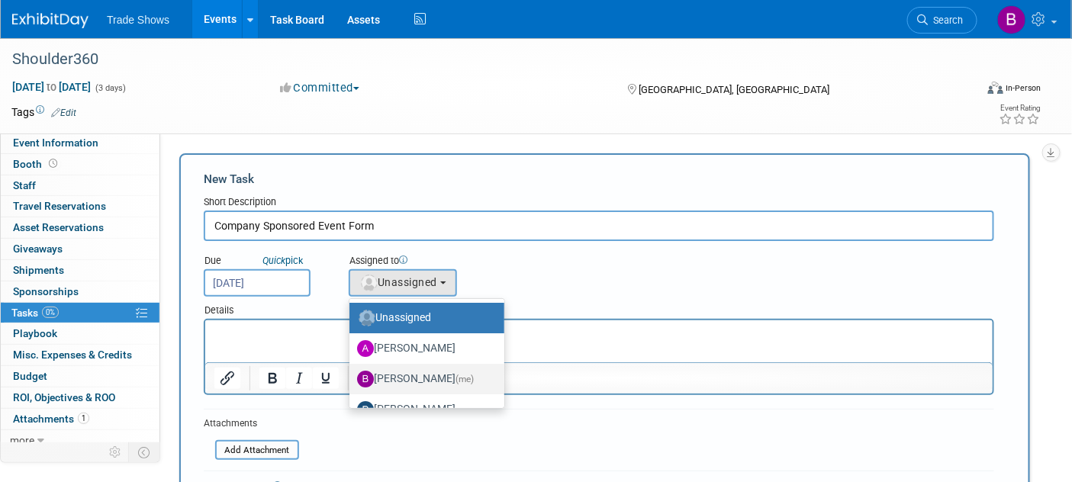
click at [412, 377] on label "Becca Rensi (me)" at bounding box center [423, 379] width 132 height 24
click at [352, 377] on input "Becca Rensi (me)" at bounding box center [347, 377] width 10 height 10
select select "ea71e12e-5ca3-4b49-8008-3a5742e0e7c7"
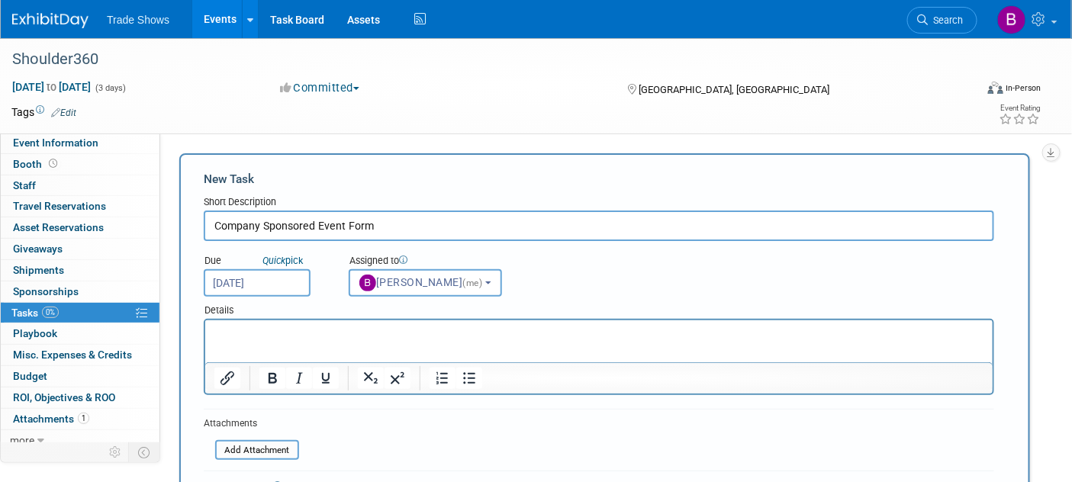
click at [213, 328] on body "Rich Text Area. Press ALT-0 for help." at bounding box center [599, 333] width 772 height 15
click at [256, 330] on p "Rich Text Area. Press ALT-0 for help." at bounding box center [599, 333] width 770 height 15
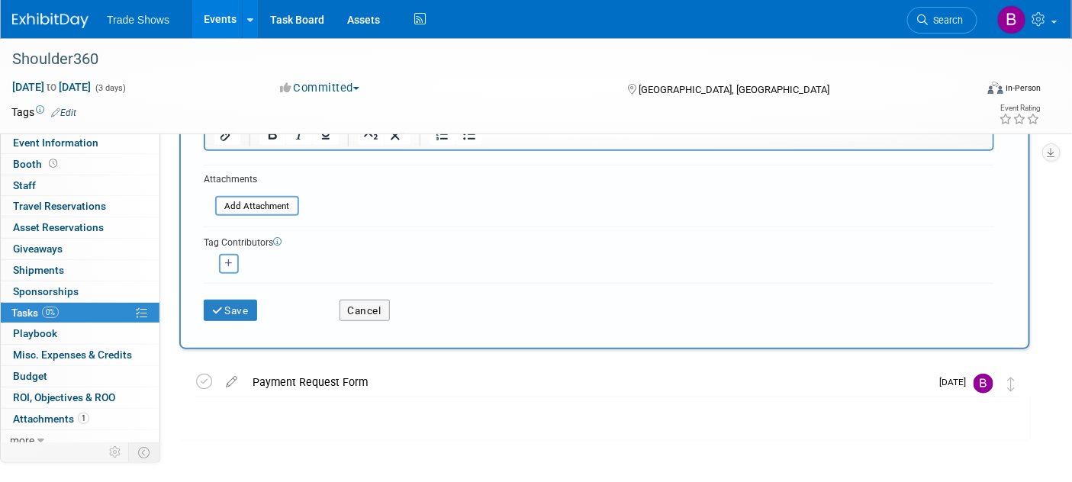
scroll to position [254, 0]
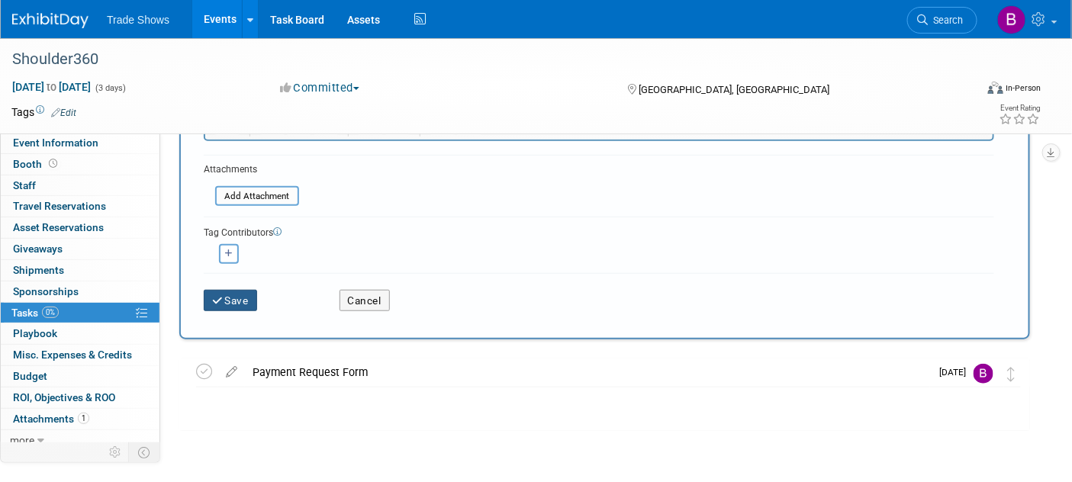
click at [240, 297] on button "Save" at bounding box center [230, 300] width 53 height 21
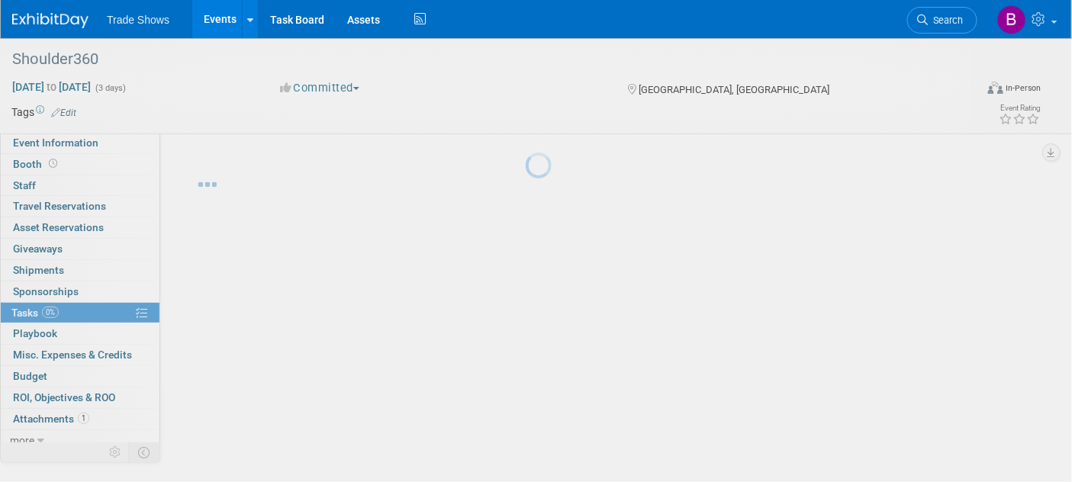
scroll to position [0, 0]
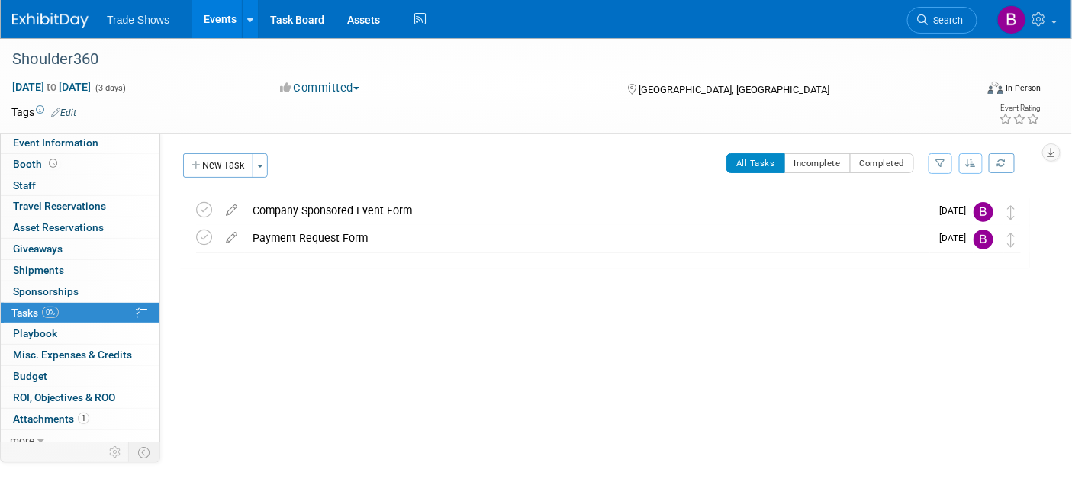
click at [351, 324] on div "Shoulder360 Miami, FL Apr 23, 2026 to Apr 25, 2026 (Going) Company Sponsored Ev…" at bounding box center [604, 264] width 851 height 134
click at [43, 148] on span "Event Information" at bounding box center [55, 143] width 85 height 12
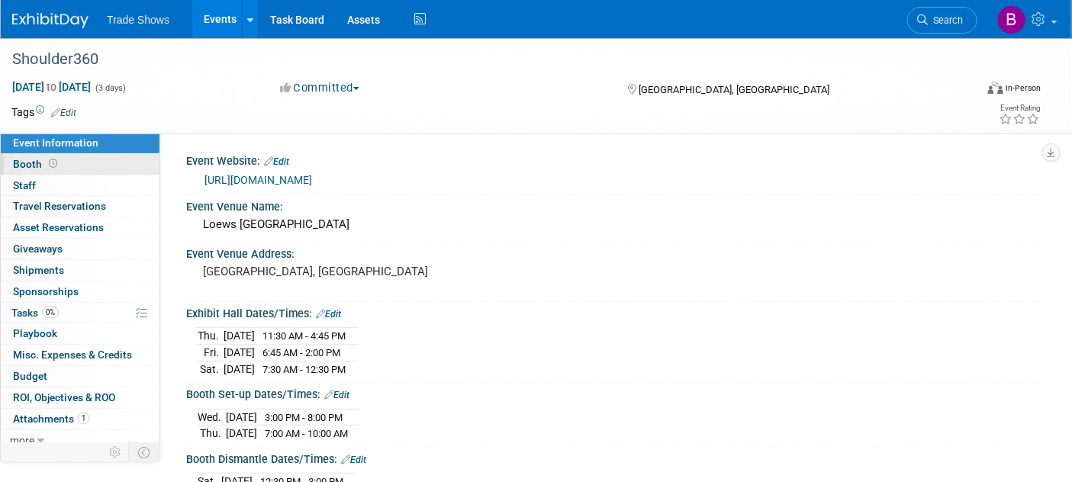
click at [40, 165] on span "Booth" at bounding box center [36, 164] width 47 height 12
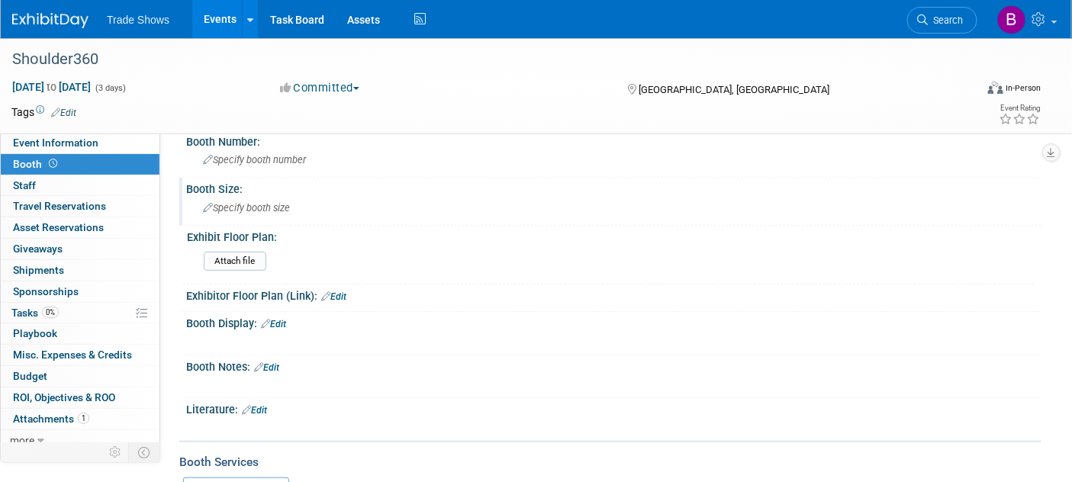
scroll to position [85, 0]
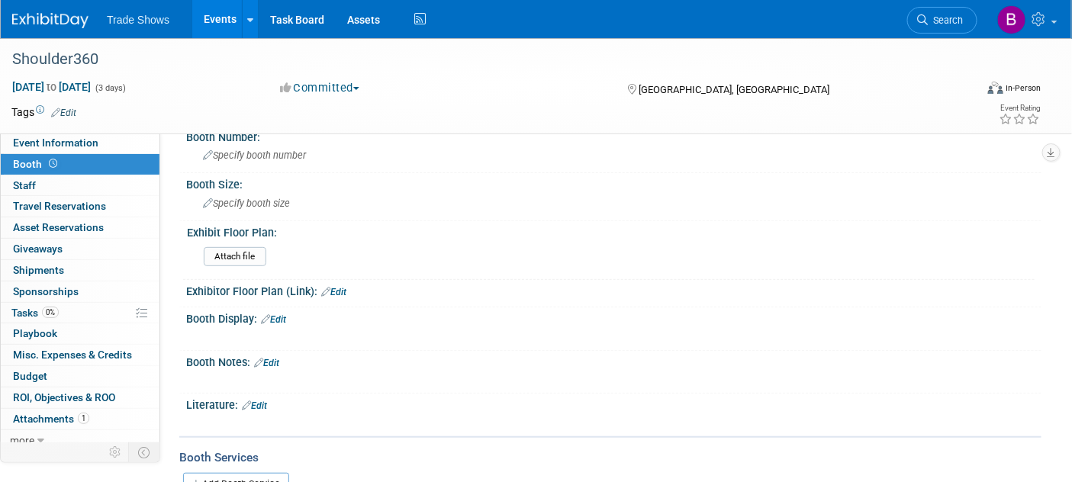
click at [273, 358] on link "Edit" at bounding box center [266, 363] width 25 height 11
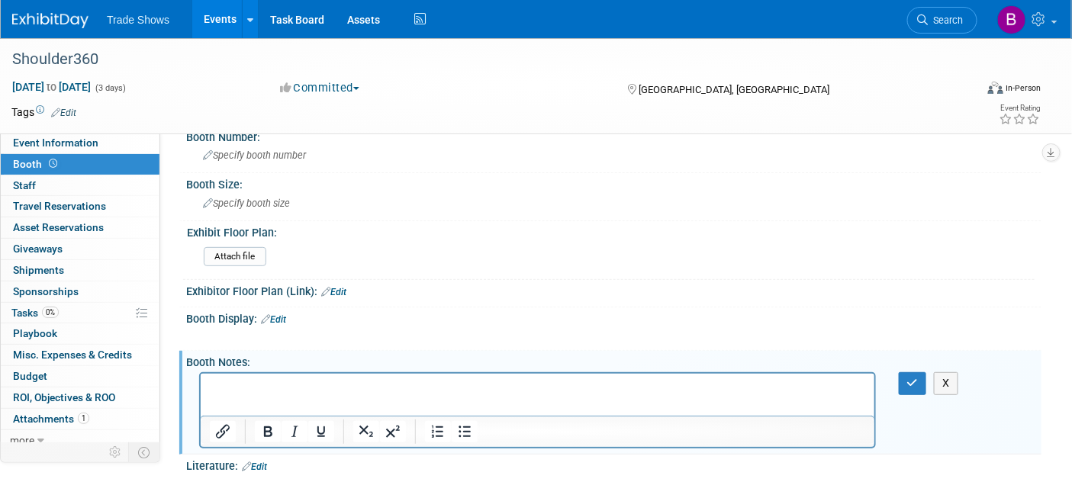
scroll to position [0, 0]
click at [265, 379] on html at bounding box center [537, 384] width 674 height 21
click at [268, 392] on p "Rich Text Area. Press ALT-0 for help." at bounding box center [537, 387] width 656 height 15
